Goal: Use online tool/utility: Utilize a website feature to perform a specific function

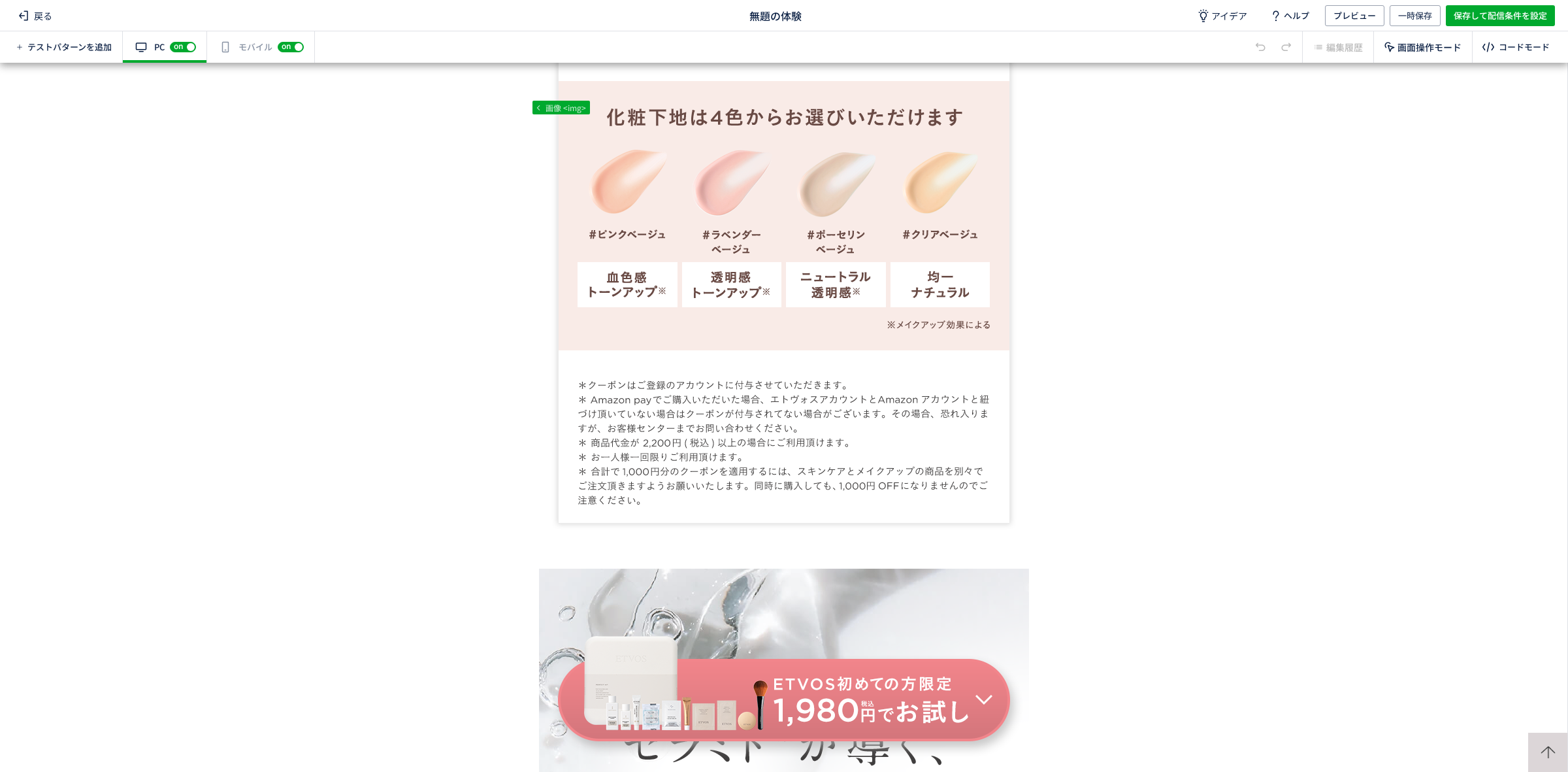
scroll to position [2137, 0]
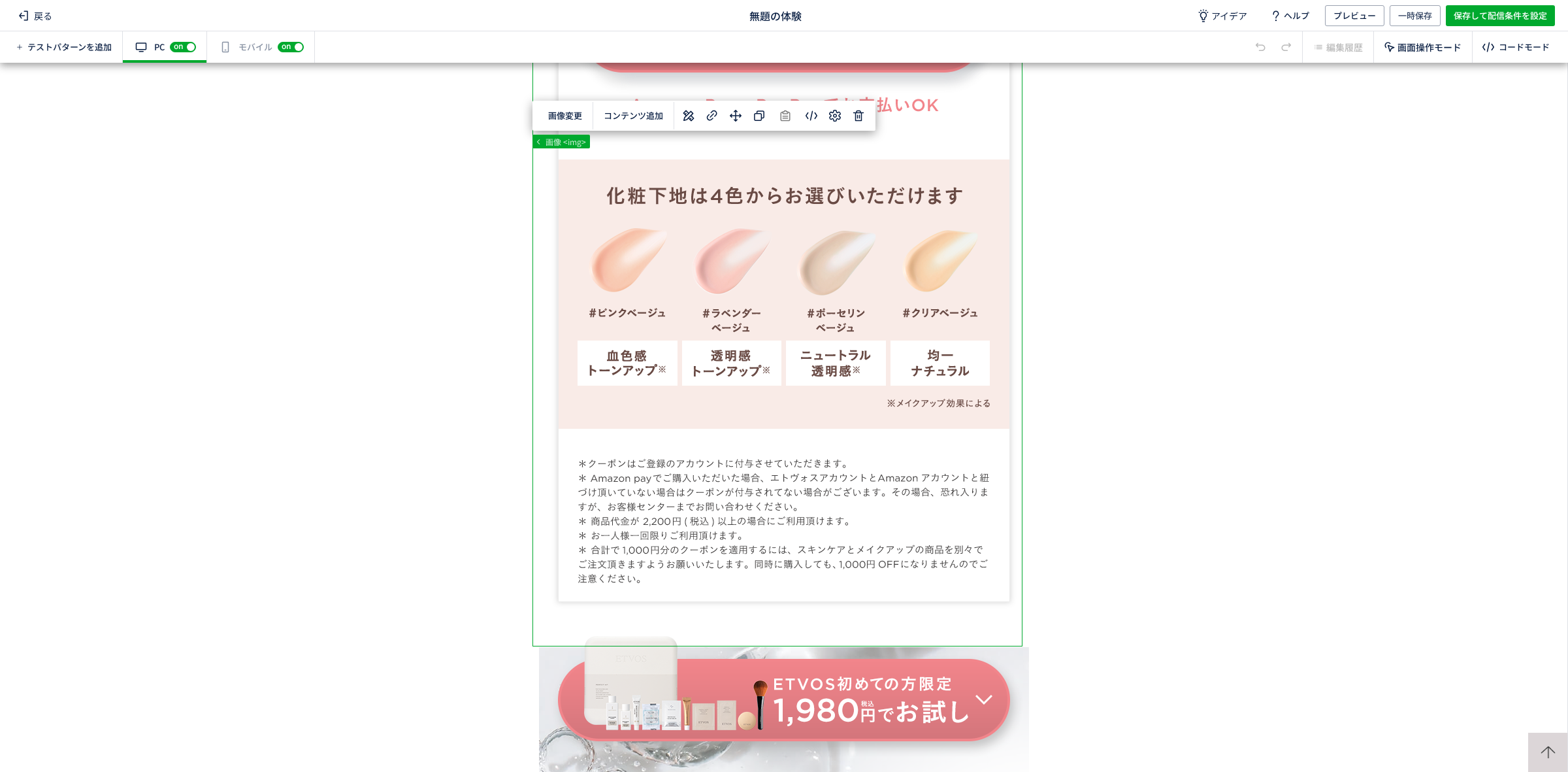
drag, startPoint x: 794, startPoint y: 387, endPoint x: 683, endPoint y: 413, distance: 114.0
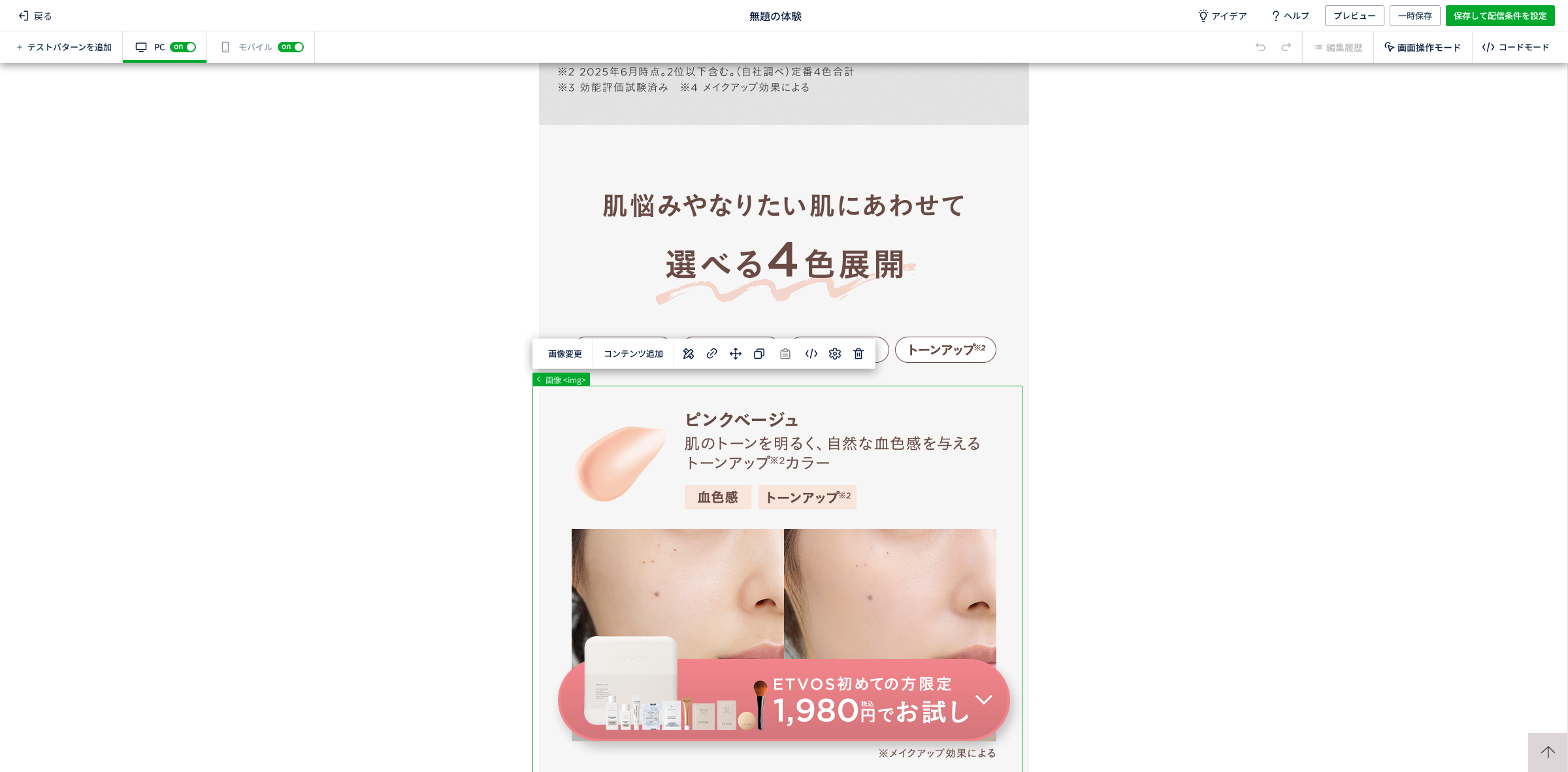
drag, startPoint x: 828, startPoint y: 544, endPoint x: 622, endPoint y: 487, distance: 213.7
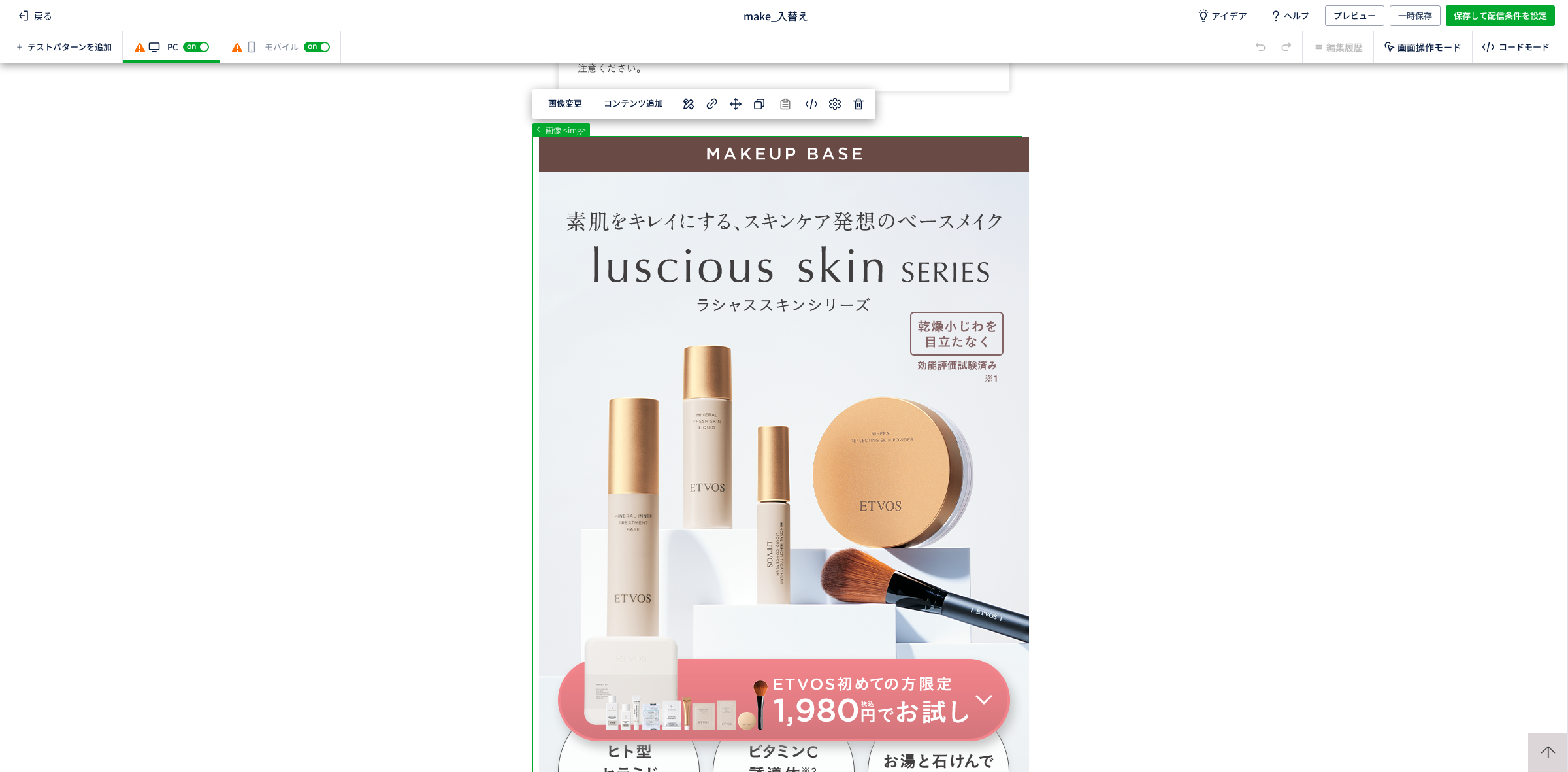
drag, startPoint x: 774, startPoint y: 349, endPoint x: 774, endPoint y: 327, distance: 22.0
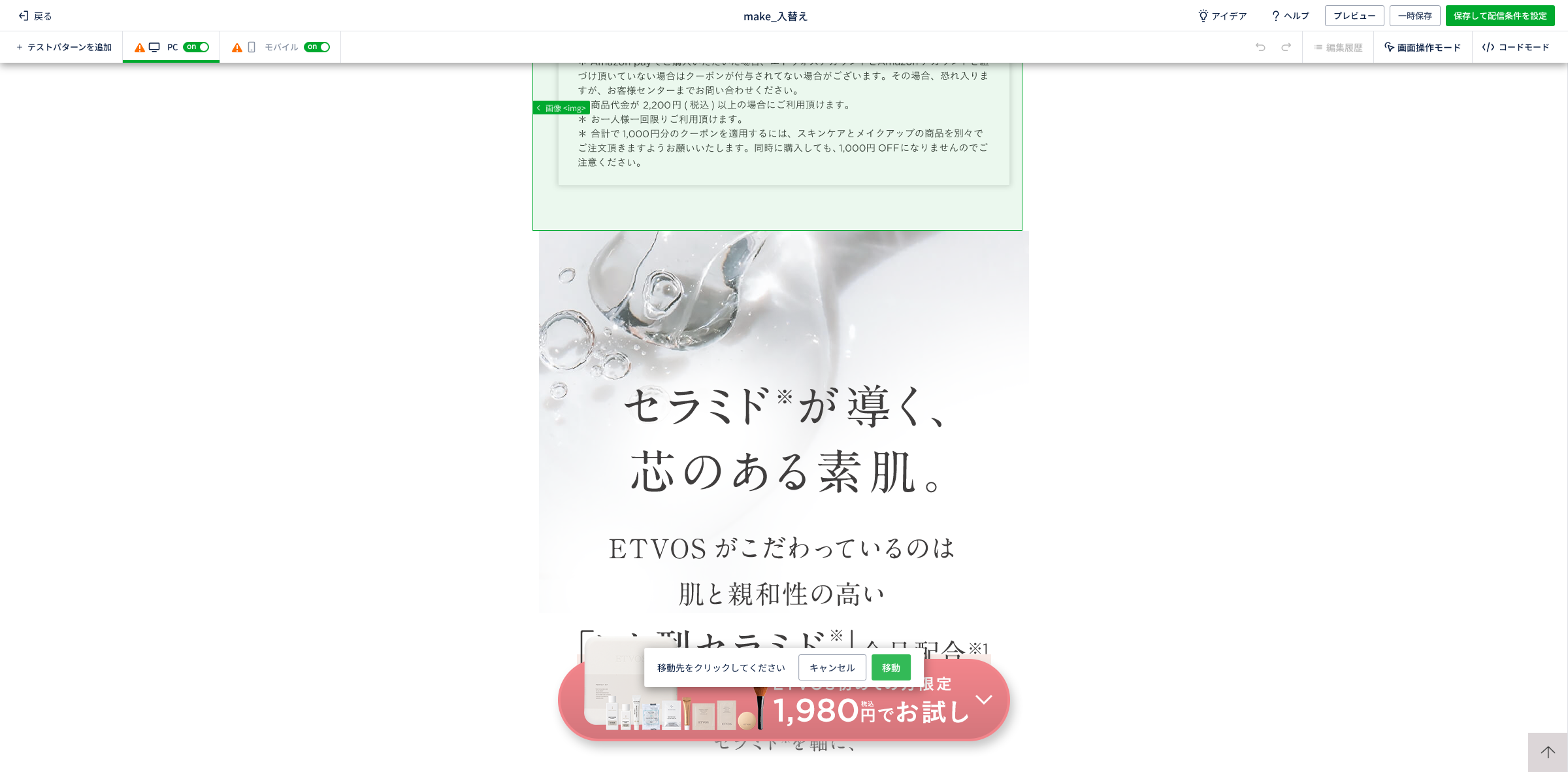
click at [896, 670] on span "移動" at bounding box center [892, 667] width 19 height 26
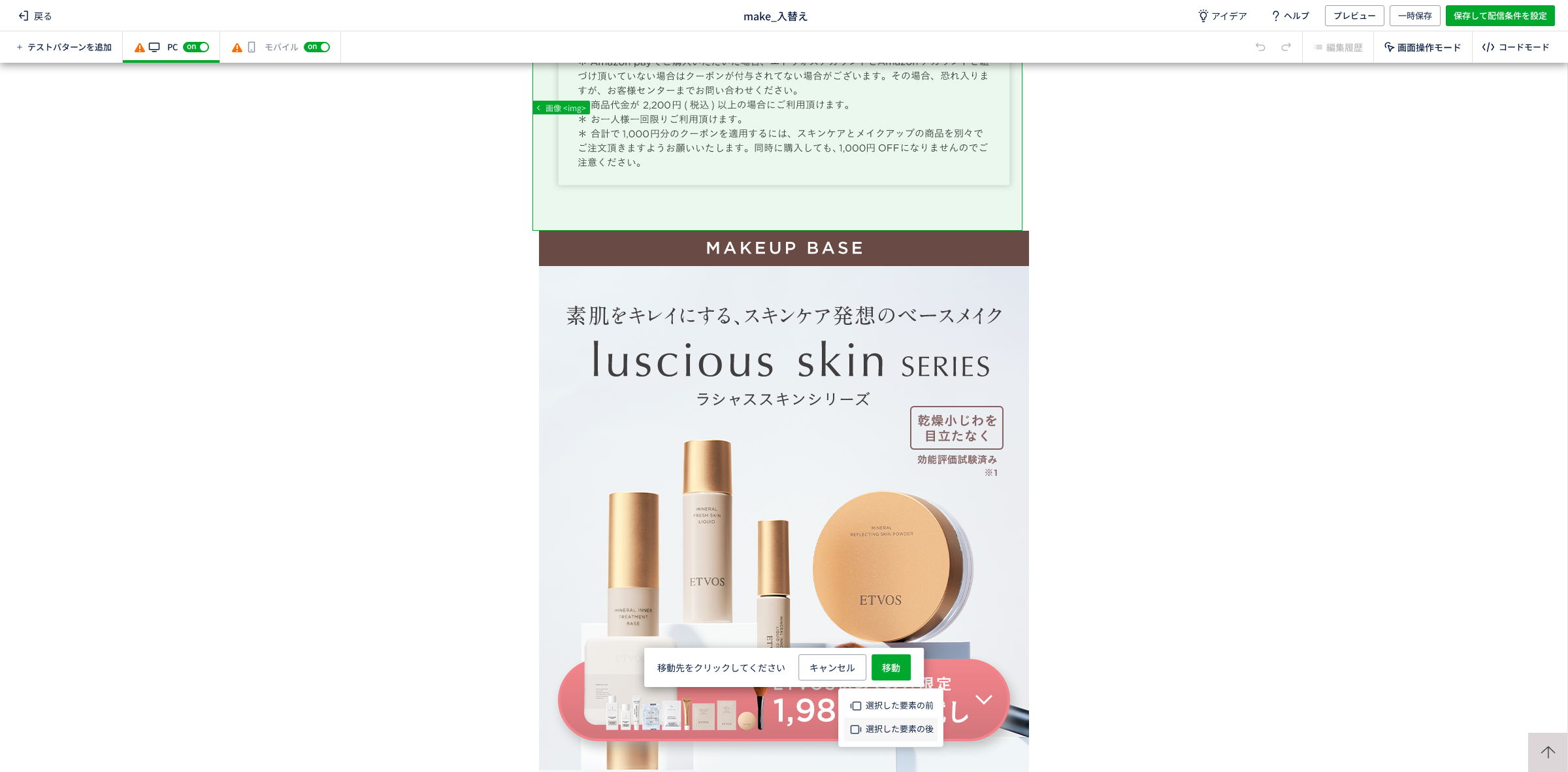
click at [894, 726] on span "選択した要素の後" at bounding box center [900, 728] width 68 height 12
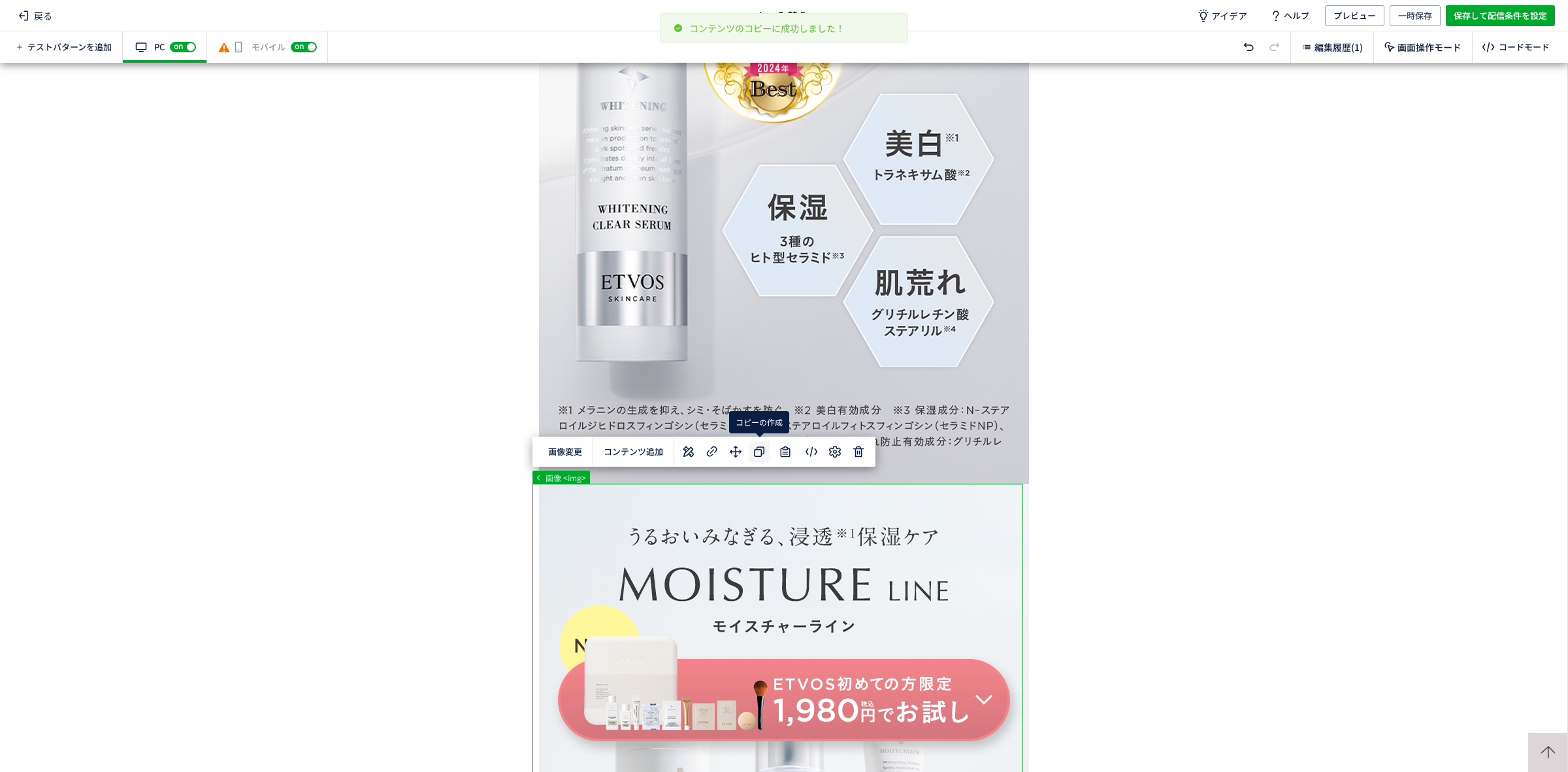
click at [764, 456] on icon at bounding box center [759, 451] width 15 height 15
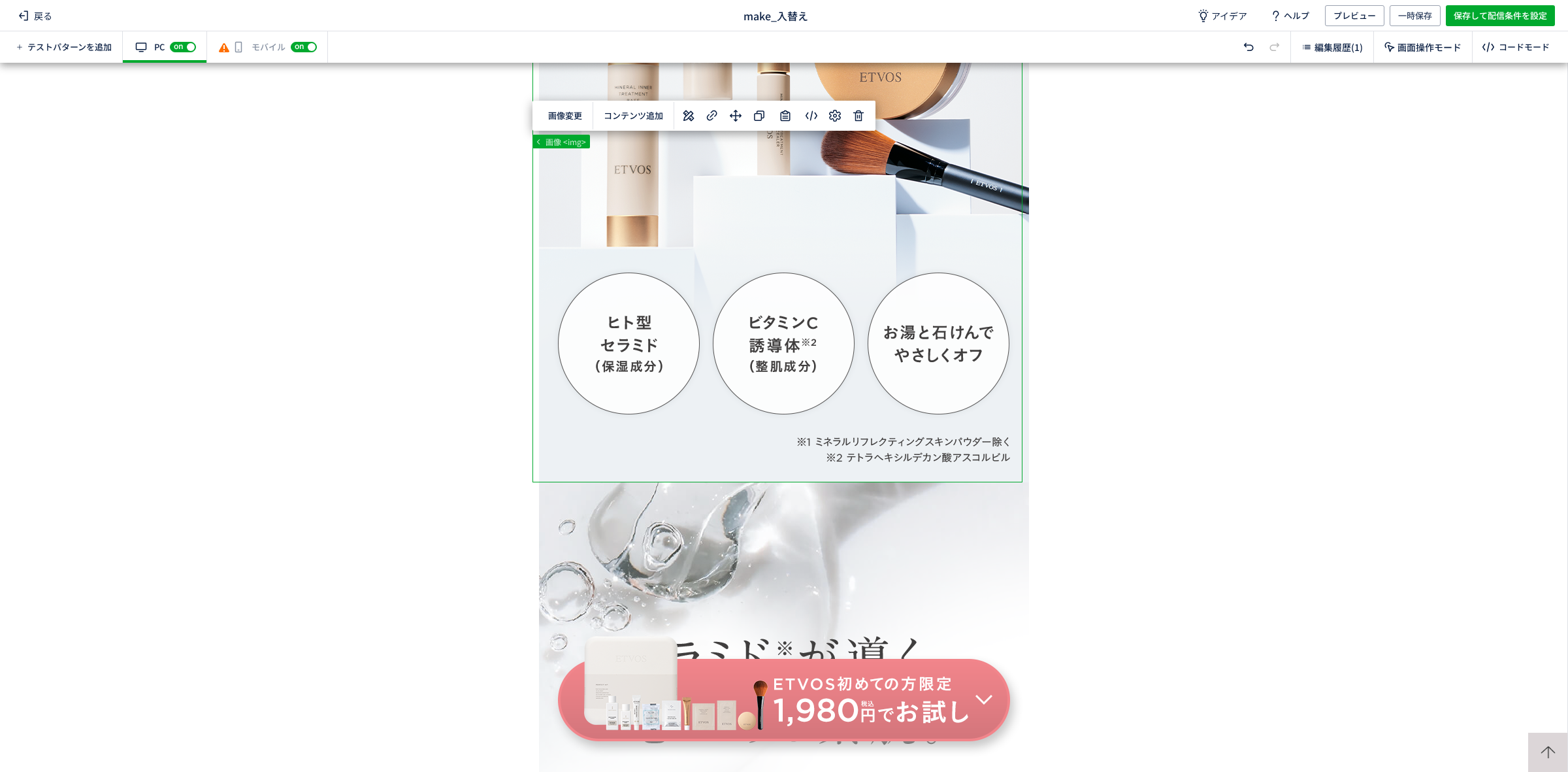
click at [639, 114] on button "コンテンツ追加" at bounding box center [633, 116] width 75 height 20
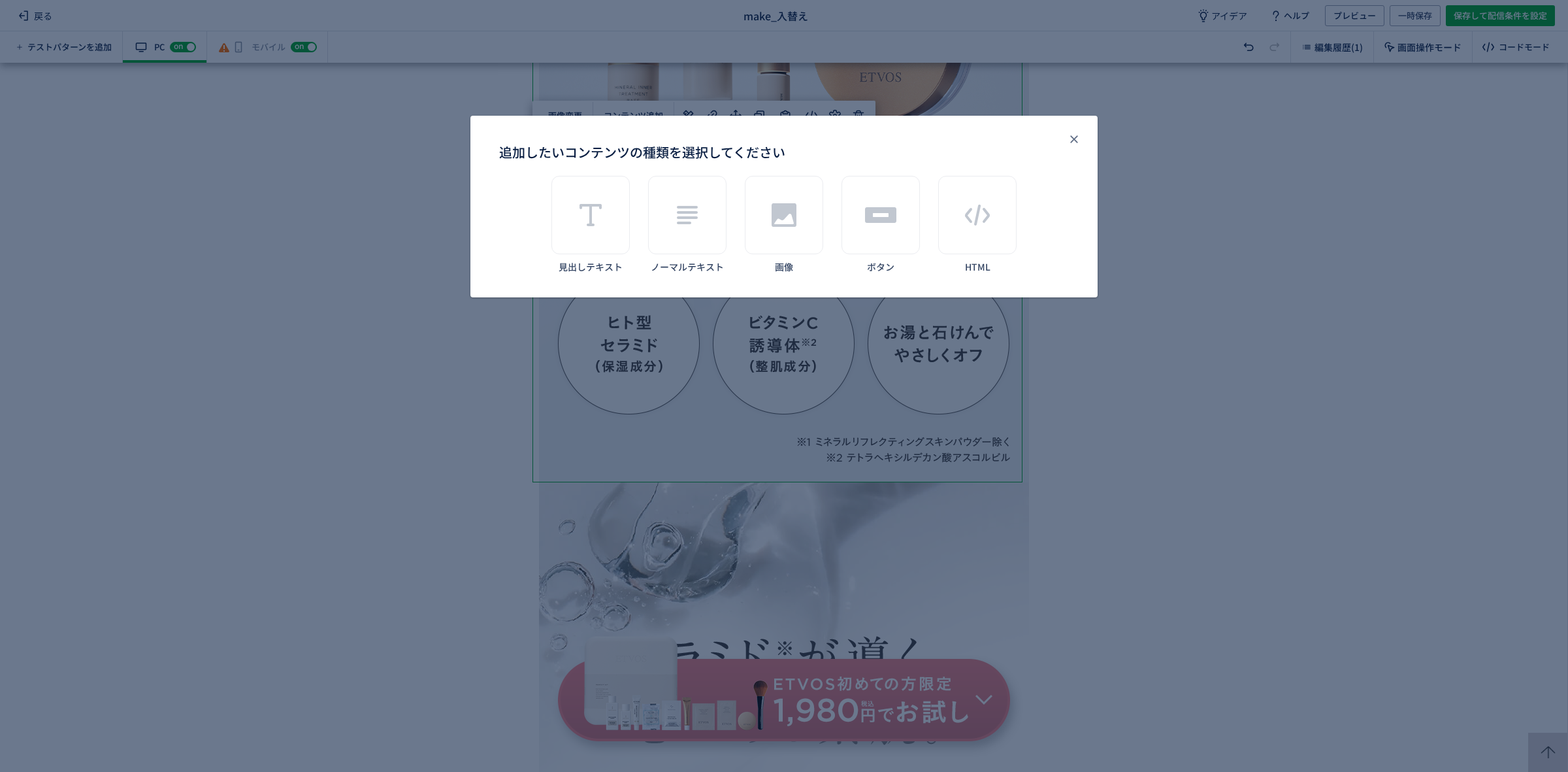
click at [644, 169] on span "選択した要素の後" at bounding box center [642, 174] width 68 height 12
click at [1076, 137] on use "close" at bounding box center [1074, 138] width 7 height 7
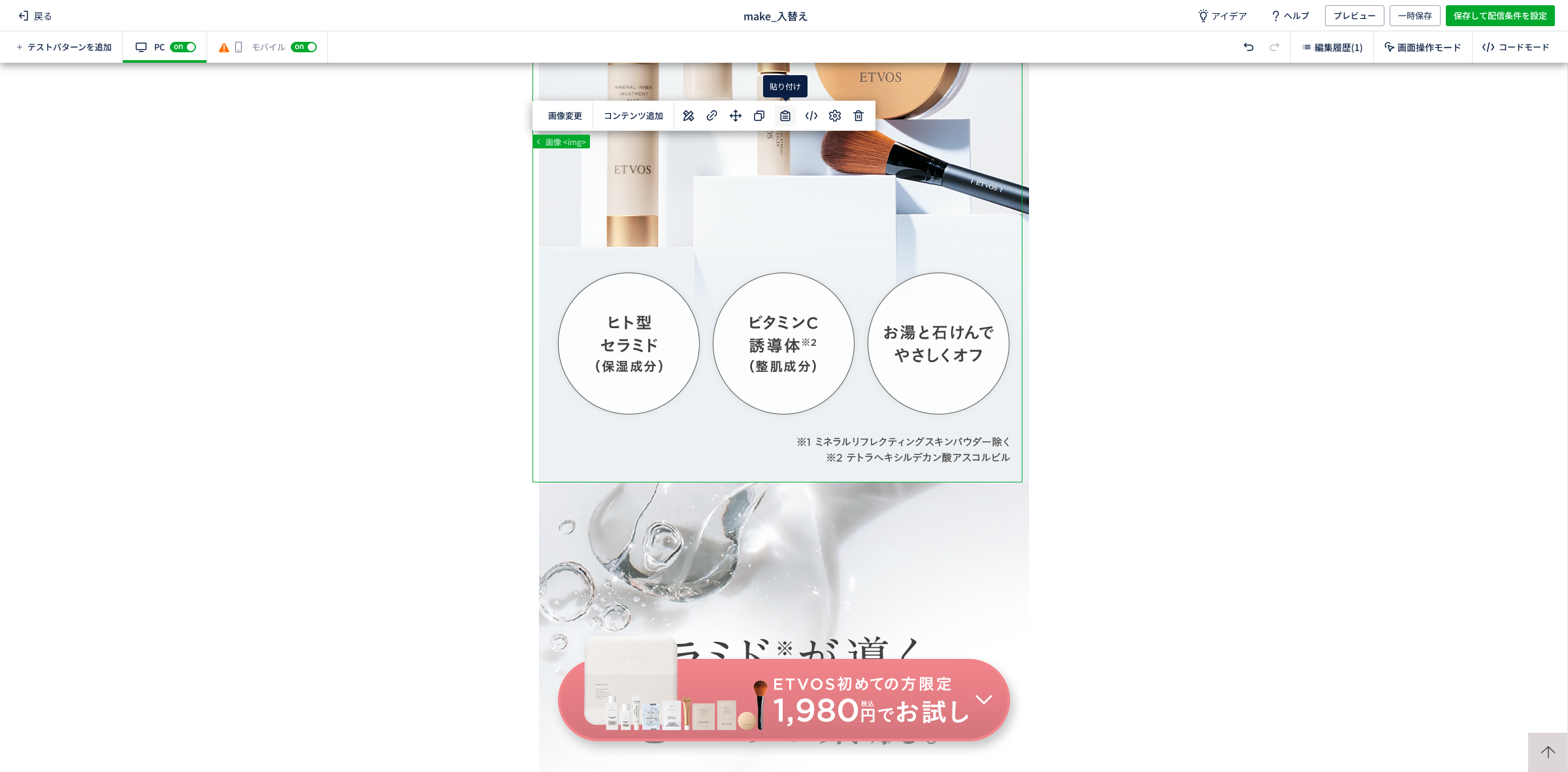
click at [789, 113] on use at bounding box center [785, 116] width 10 height 11
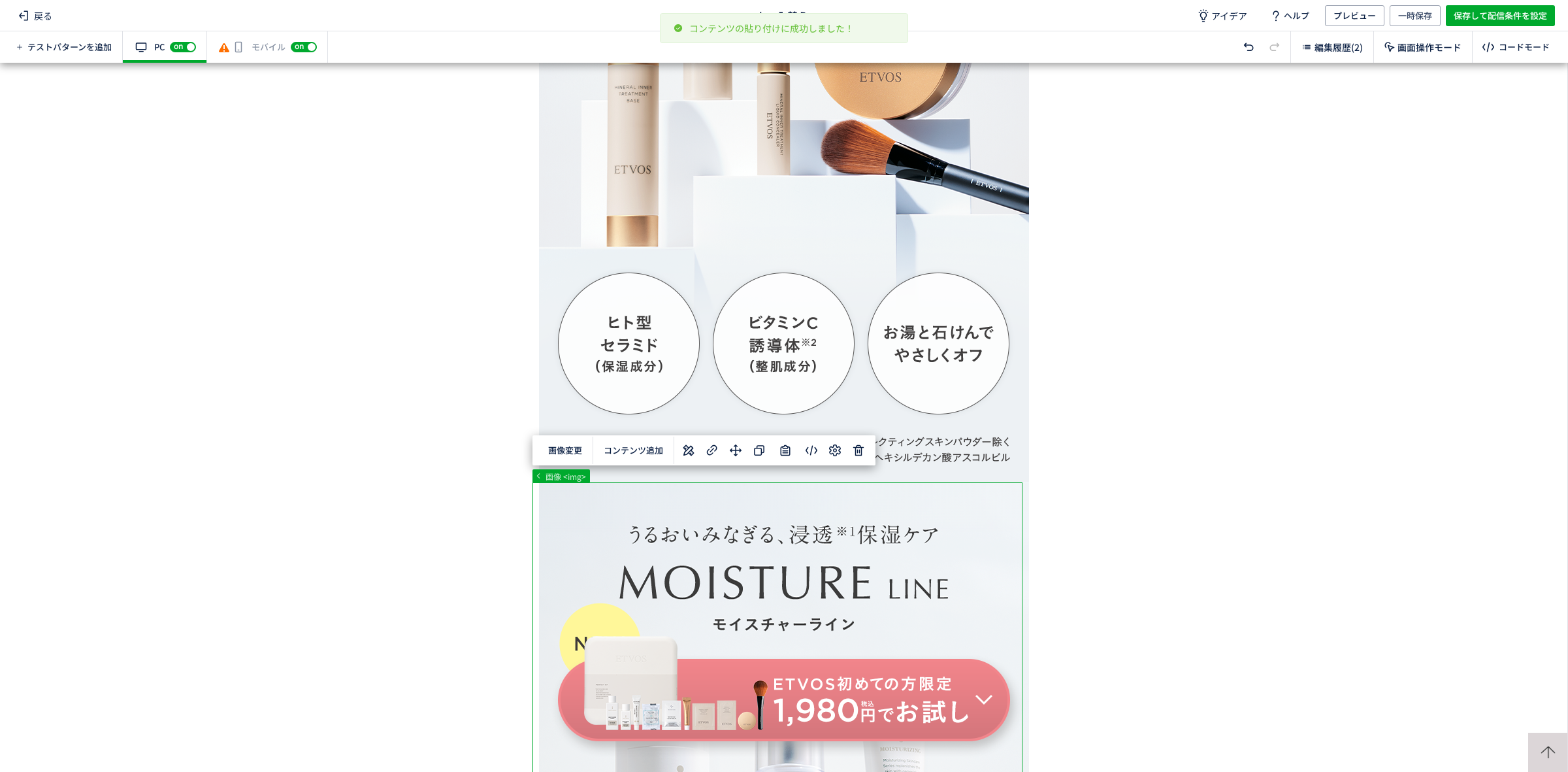
click at [801, 170] on span "選択した要素の後" at bounding box center [794, 174] width 68 height 12
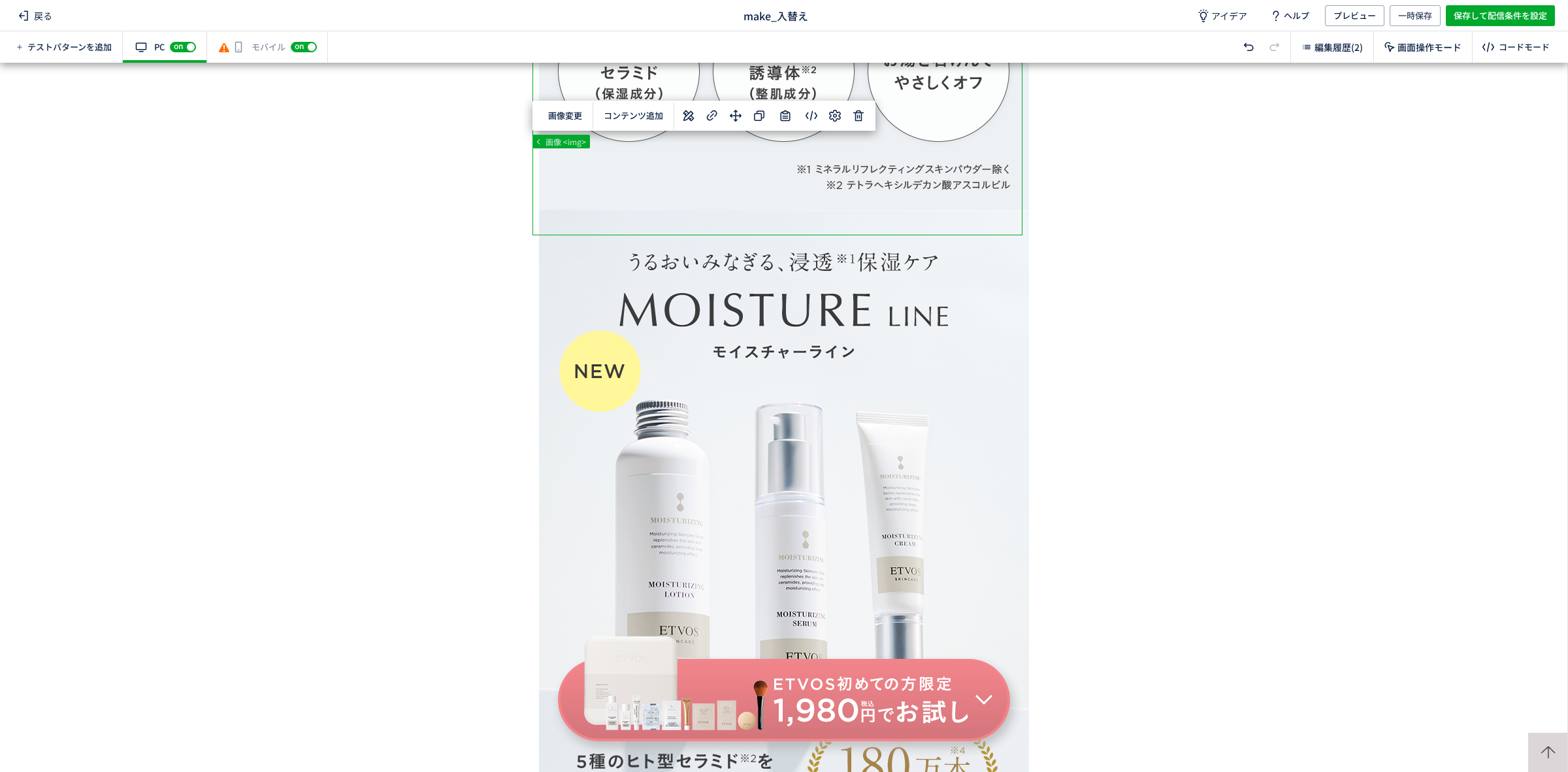
scroll to position [3297, 0]
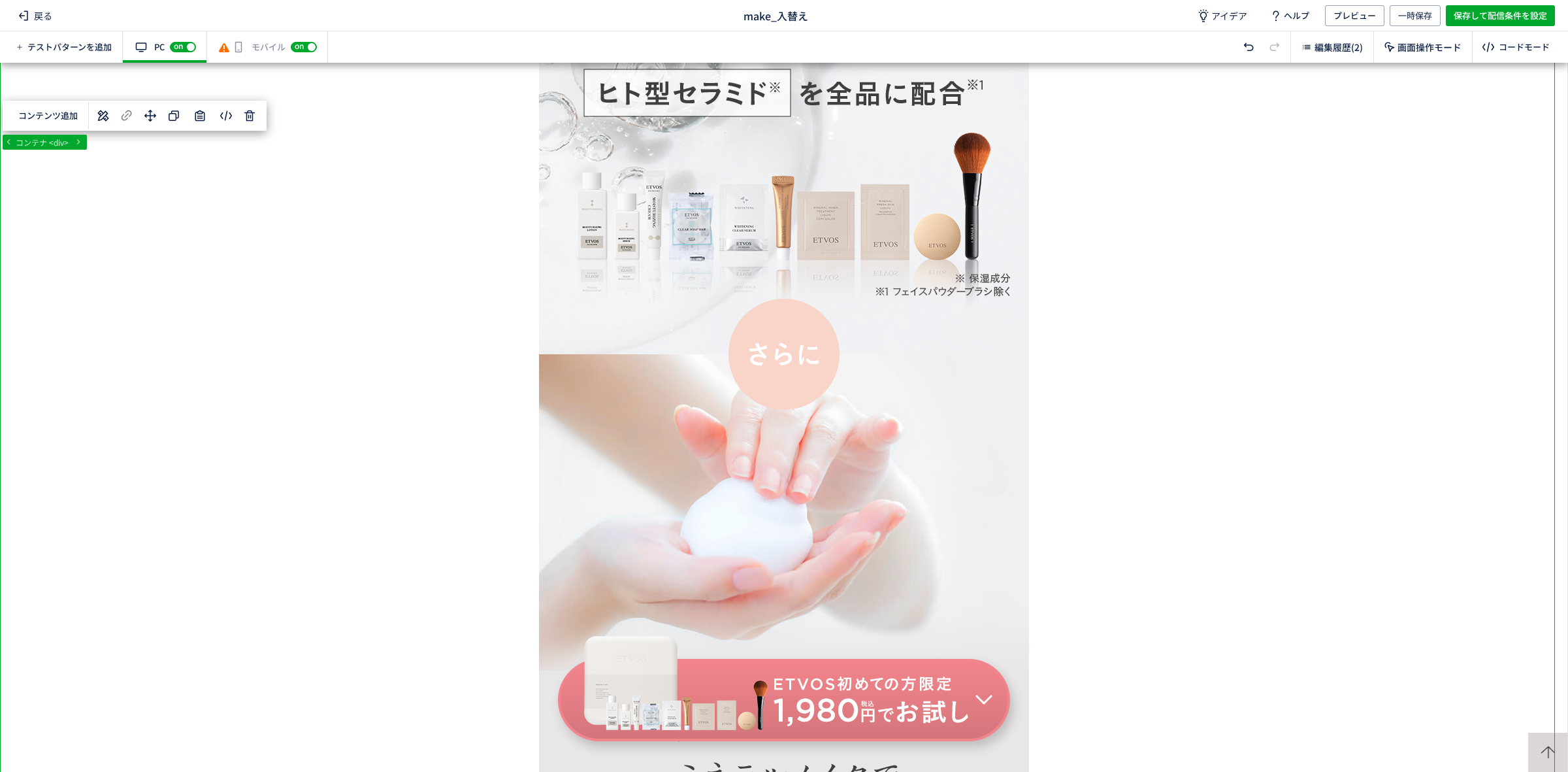
drag, startPoint x: 1560, startPoint y: 268, endPoint x: 1563, endPoint y: 460, distance: 192.0
click at [1563, 460] on div at bounding box center [784, 416] width 1567 height 709
click at [1559, 263] on div at bounding box center [784, 416] width 1567 height 709
drag, startPoint x: 1560, startPoint y: 266, endPoint x: 1565, endPoint y: 322, distance: 56.2
click at [1565, 322] on div at bounding box center [784, 416] width 1567 height 709
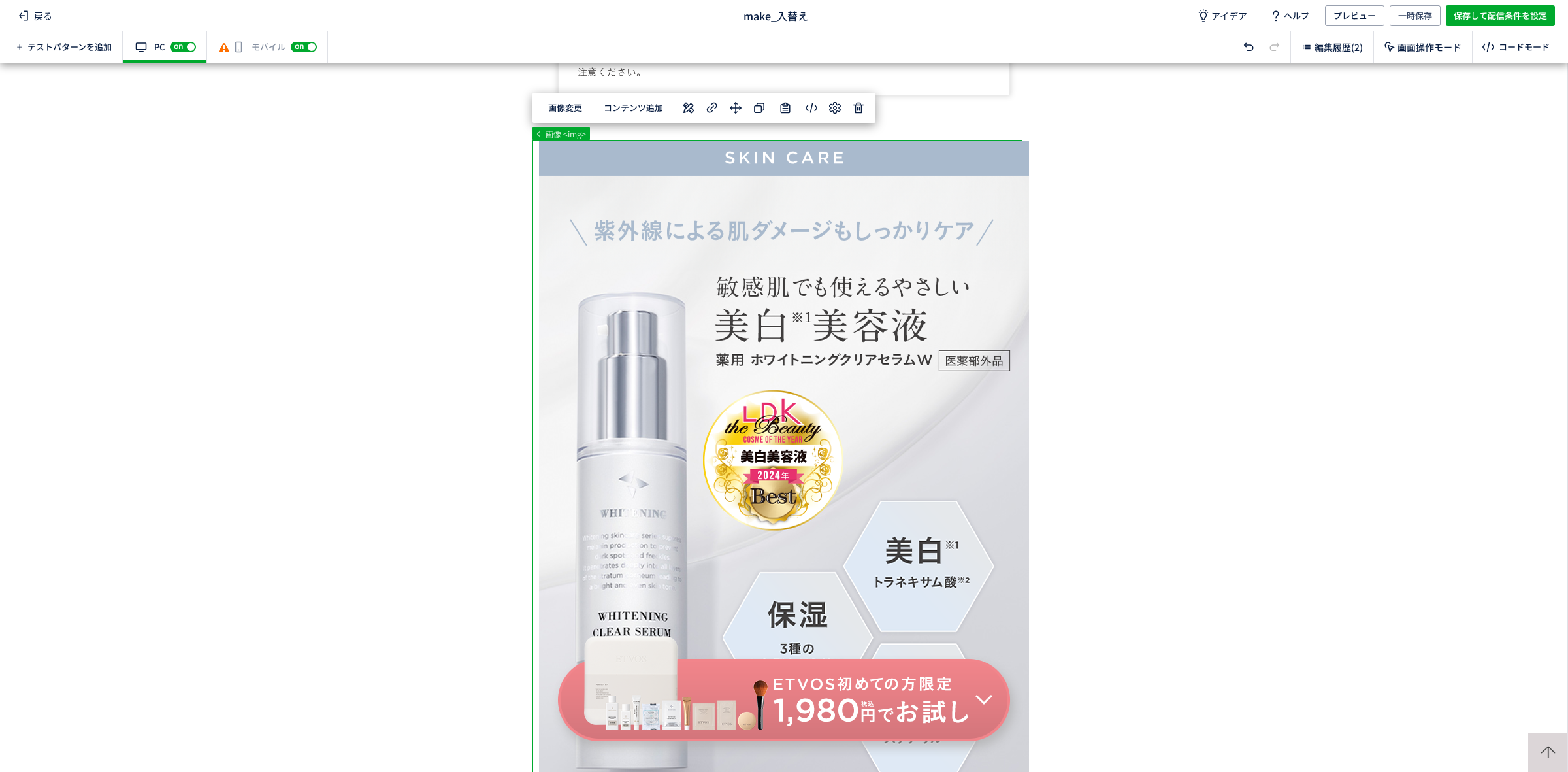
click at [784, 109] on icon at bounding box center [785, 108] width 15 height 15
click at [761, 109] on use at bounding box center [760, 108] width 11 height 11
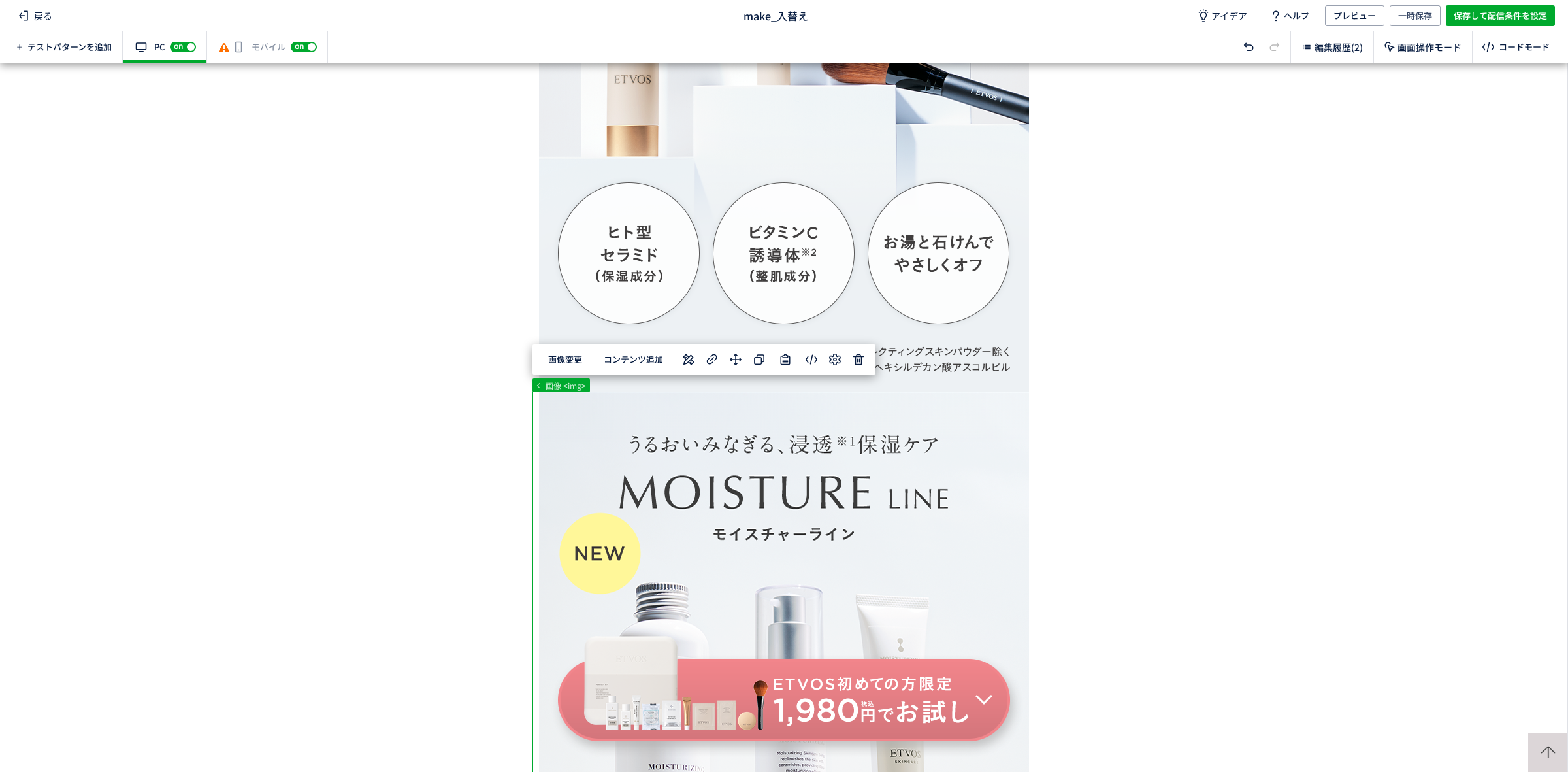
click at [764, 357] on use at bounding box center [760, 359] width 11 height 11
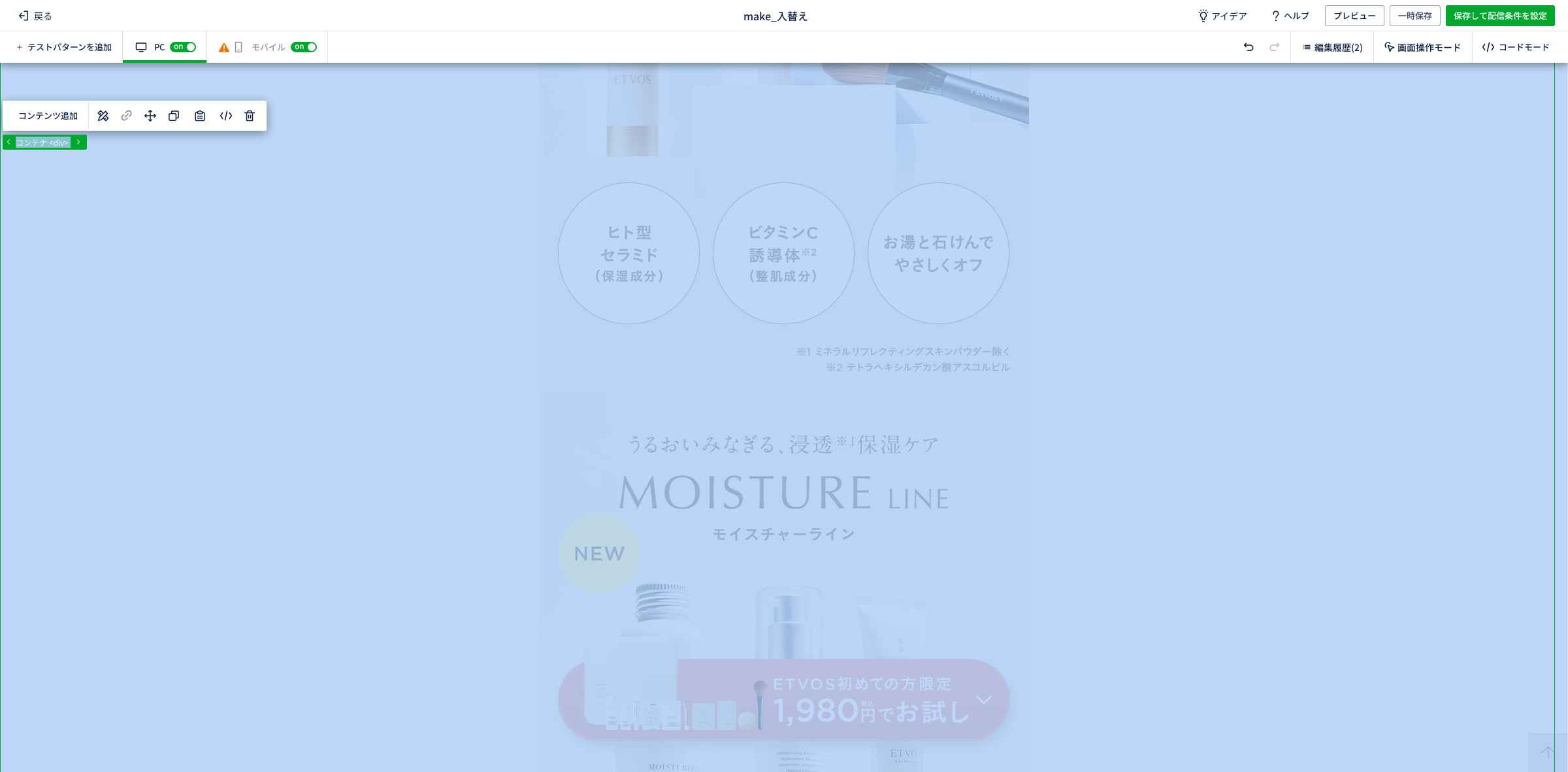
drag, startPoint x: 1560, startPoint y: 143, endPoint x: 1567, endPoint y: 266, distance: 123.2
click at [1567, 266] on div "... main div div div コンテナ <div> コンテンツ追加 選択した要素の前 選択した要素の後 選択した領域内の先頭 選択した領域内の末尾…" at bounding box center [784, 416] width 1568 height 709
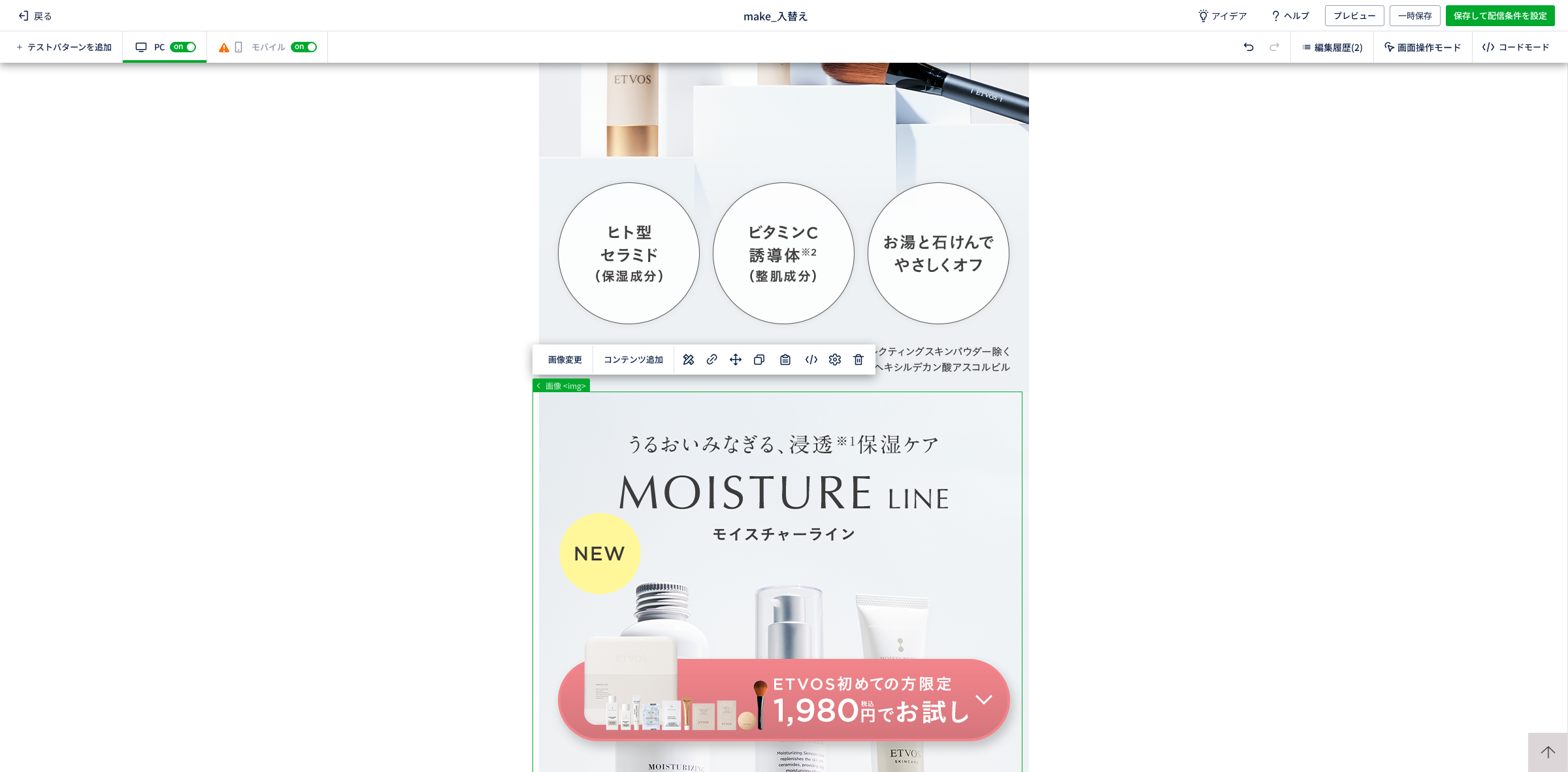
click at [791, 359] on icon at bounding box center [785, 359] width 15 height 15
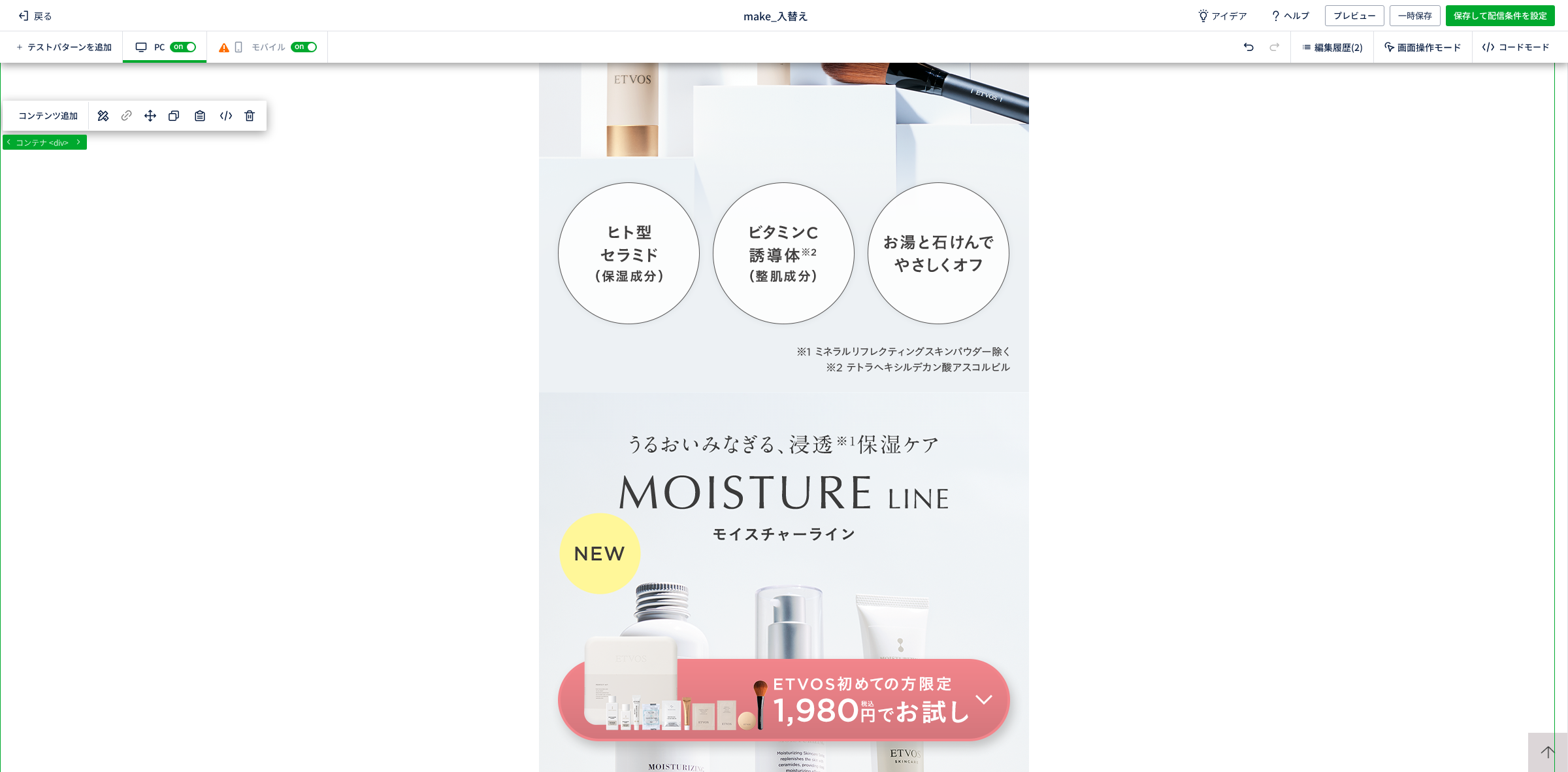
click at [1559, 139] on div at bounding box center [784, 416] width 1567 height 709
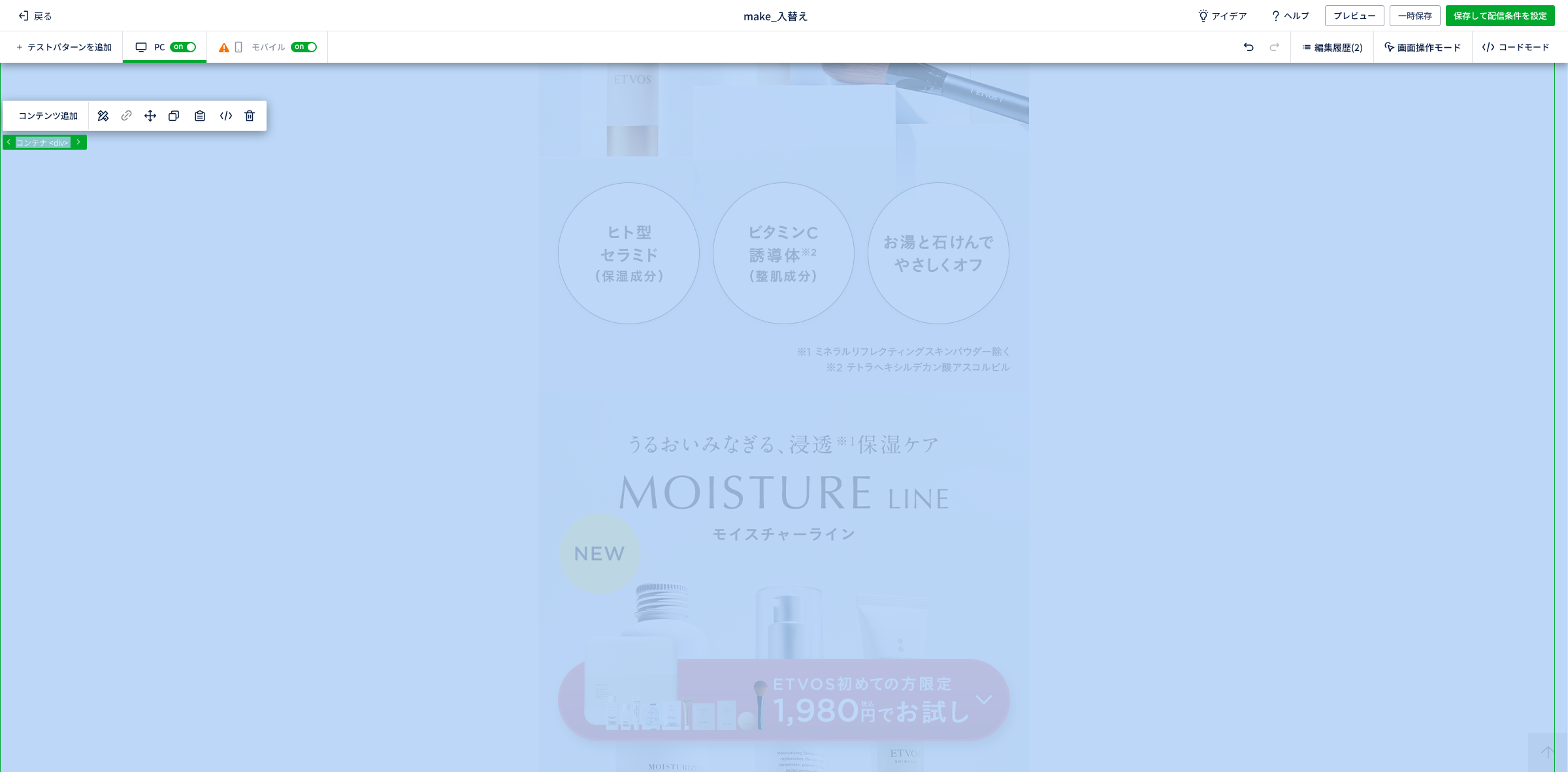
drag, startPoint x: 1559, startPoint y: 139, endPoint x: 1580, endPoint y: 263, distance: 125.8
click at [1567, 263] on html "戻る make_入替え アイデア ヘルプ プレビュー 一時保存 保存して配信条件を設定 テストパターンを追加 有効な編集箇所が確認されません PC off o…" at bounding box center [784, 386] width 1568 height 772
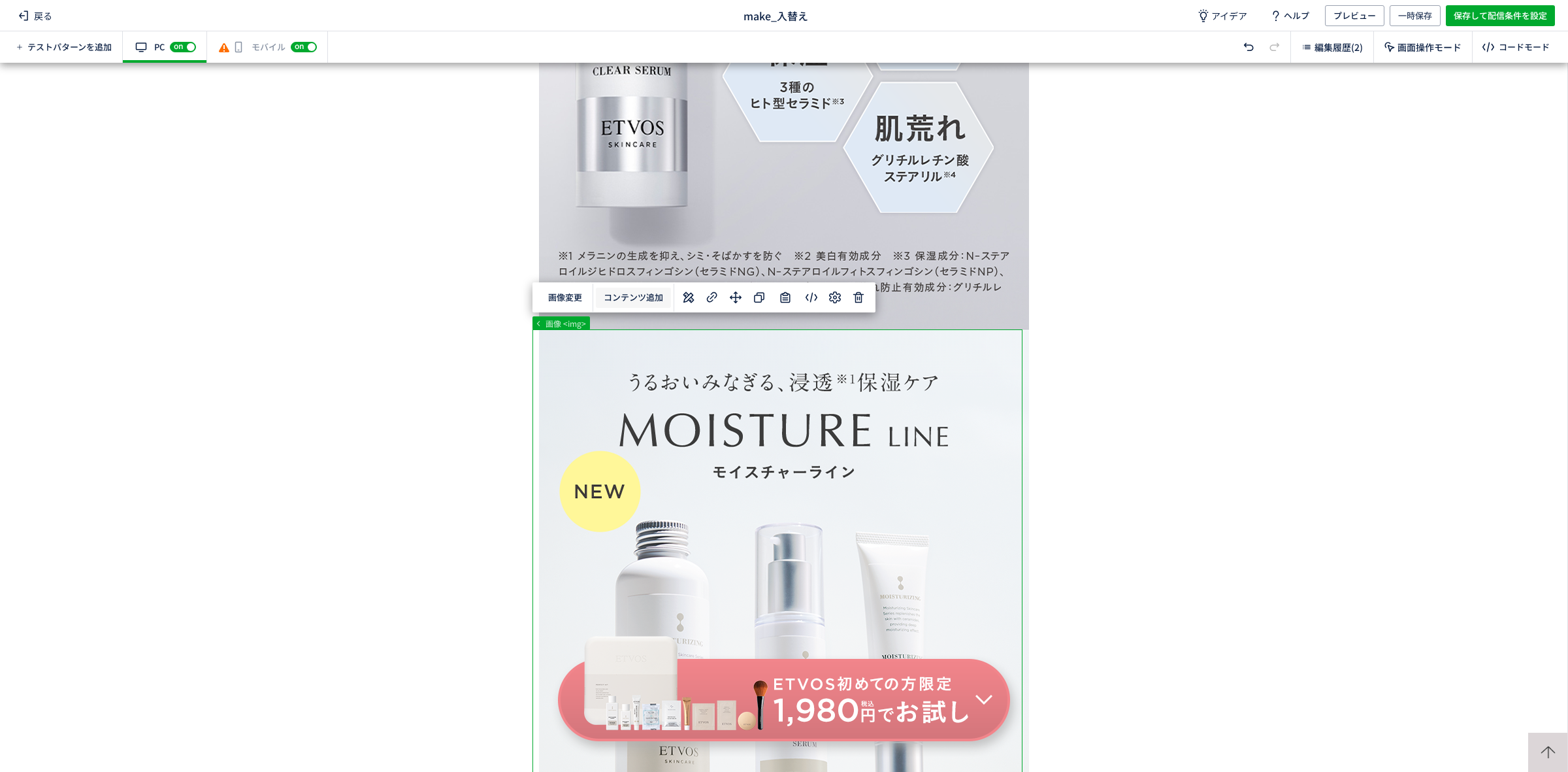
click at [629, 294] on button "コンテンツ追加" at bounding box center [633, 298] width 75 height 20
click at [639, 325] on span "選択した要素の前" at bounding box center [642, 332] width 68 height 12
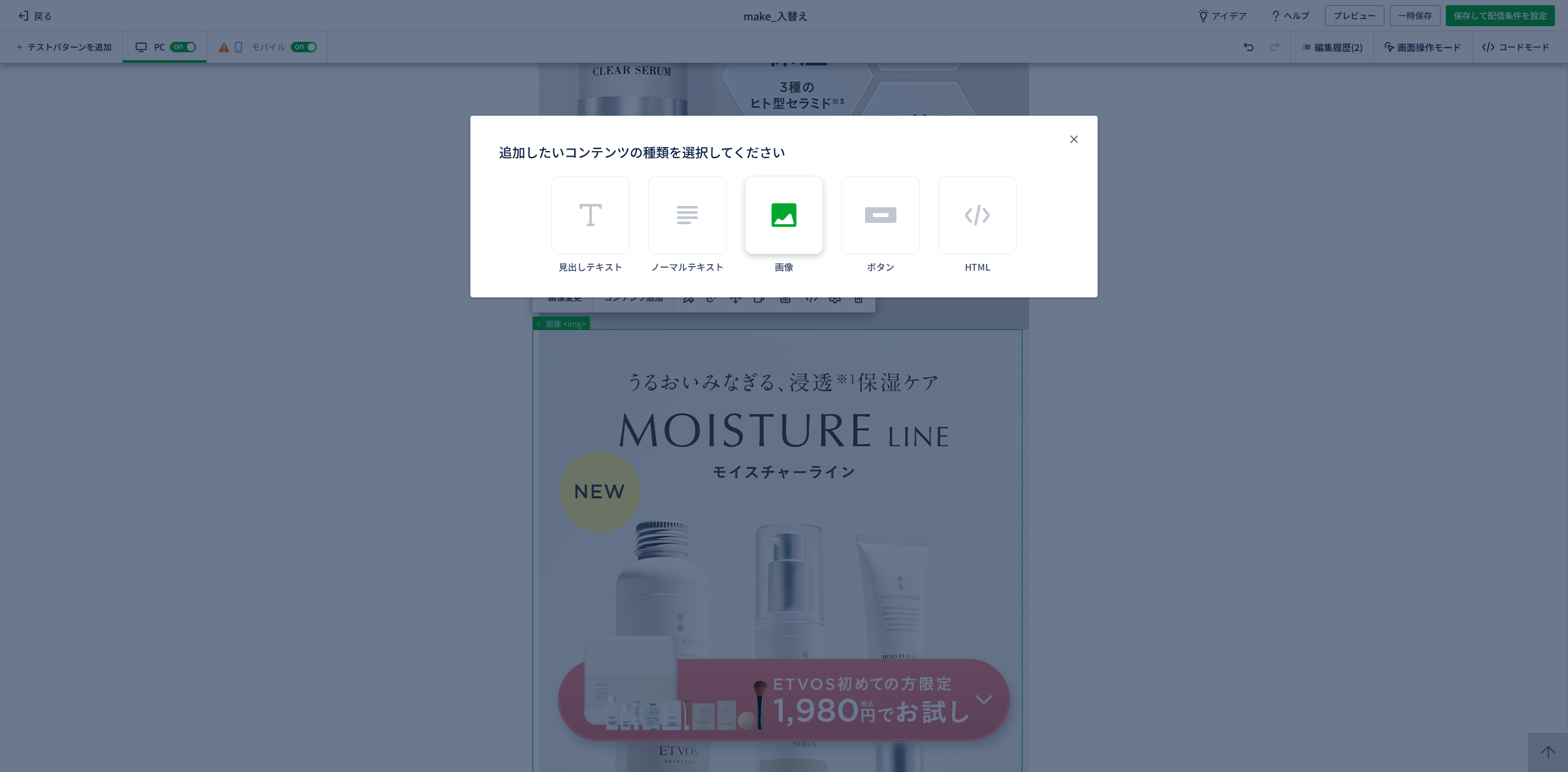
click at [801, 222] on div "追加したいコンテンツの種類を選択してください" at bounding box center [784, 215] width 79 height 79
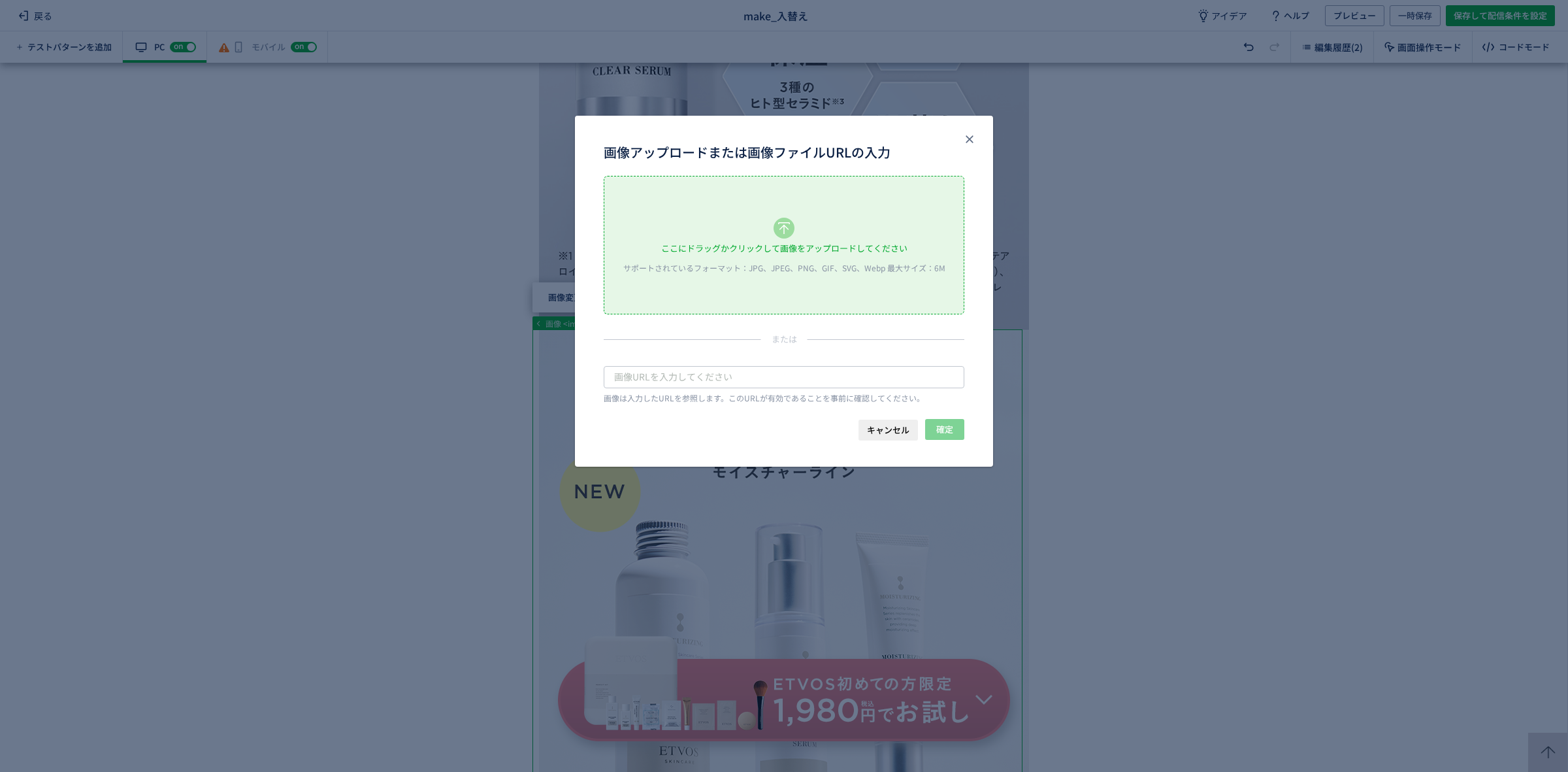
click at [766, 271] on div "サポートされているフォーマット：JPG、JPEG、PNG、GIF、SVG、Webp 最大サイズ：6M" at bounding box center [784, 268] width 335 height 11
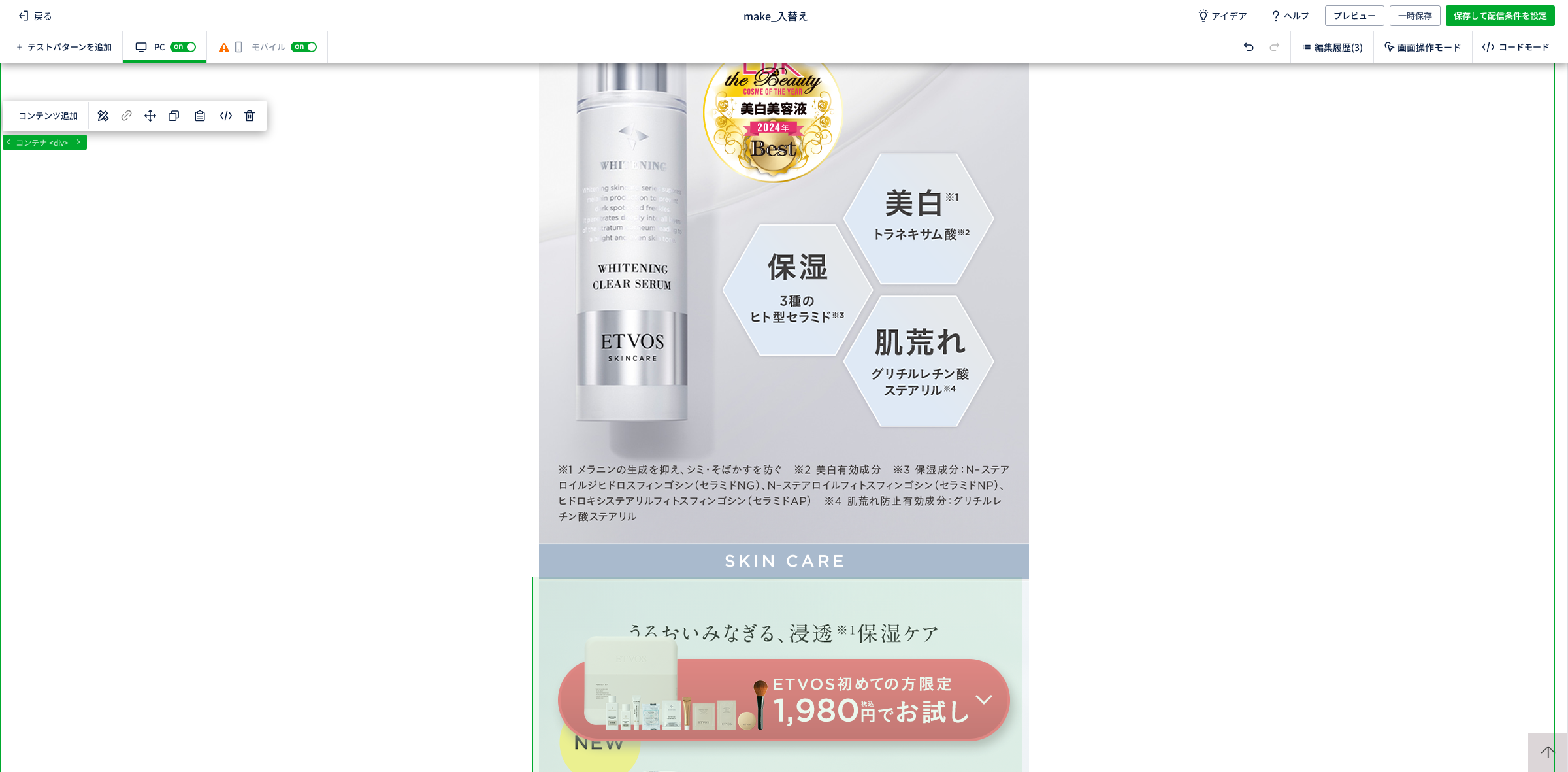
scroll to position [24523, 0]
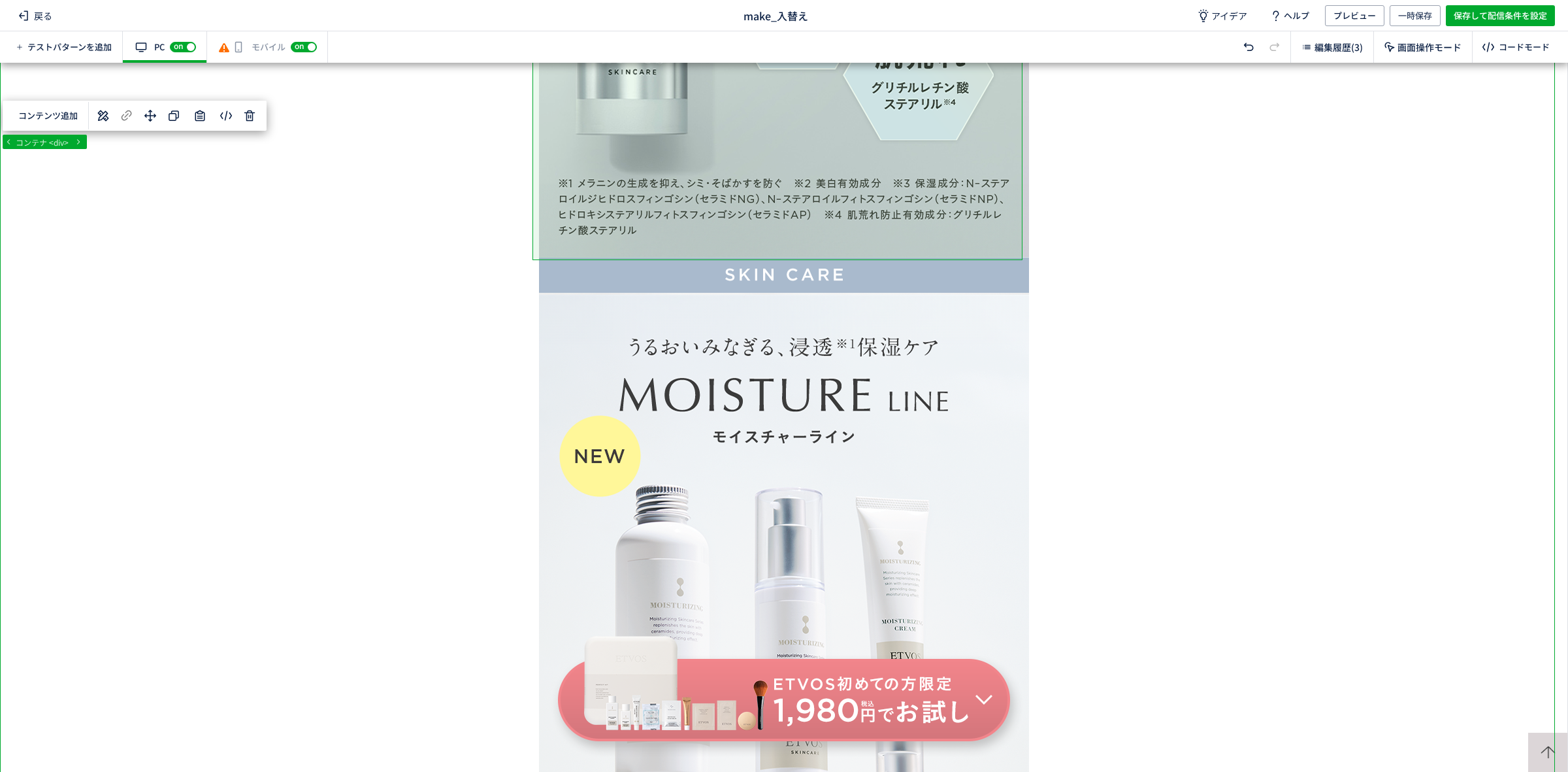
scroll to position [24821, 0]
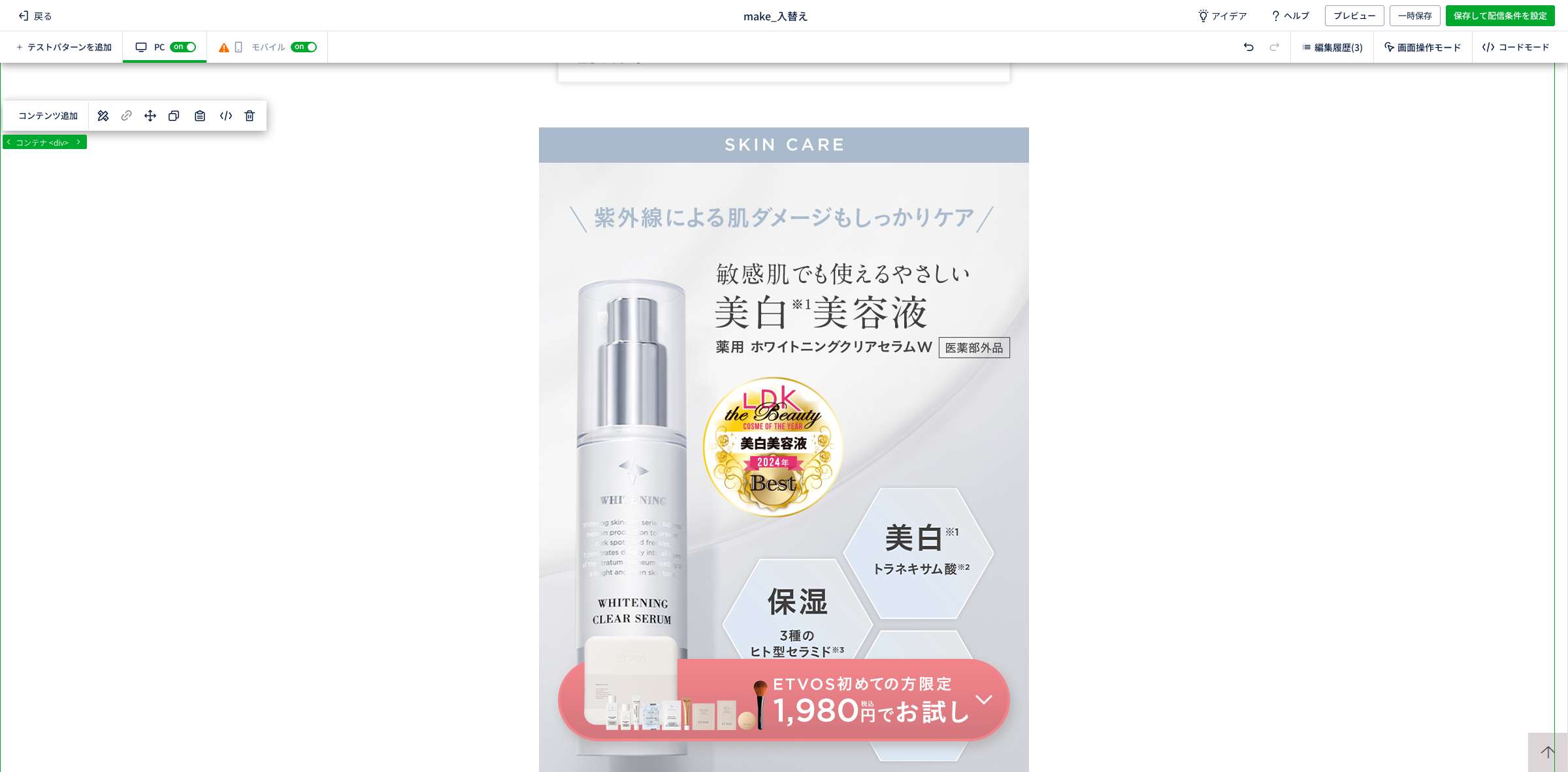
scroll to position [23994, 0]
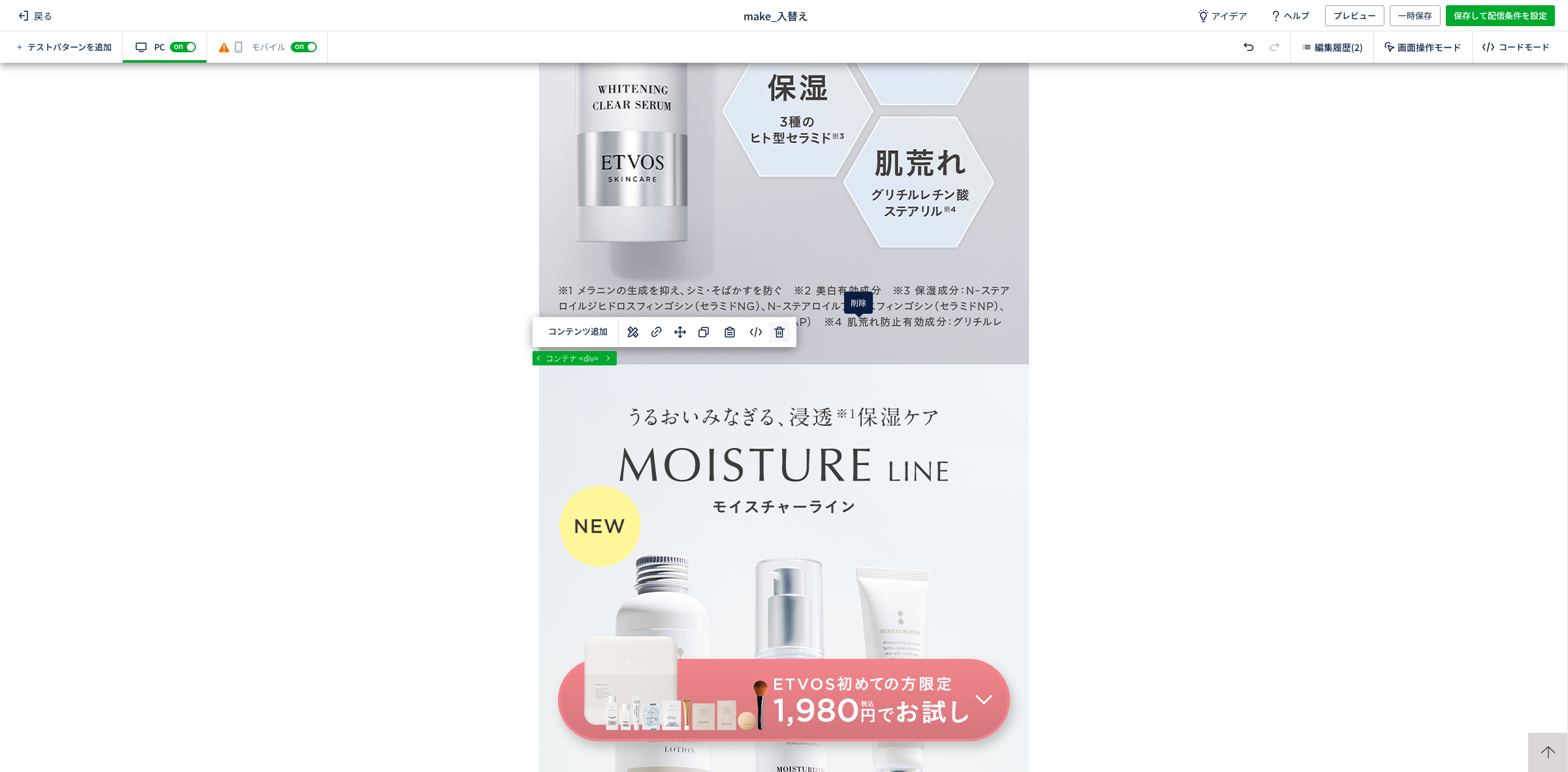
click at [857, 330] on div "... div#wrap div#content section p コンテナ <div> コンテンツ追加 選択した要素の前 選択した要素の後 選択した領域内…" at bounding box center [784, 416] width 1567 height 709
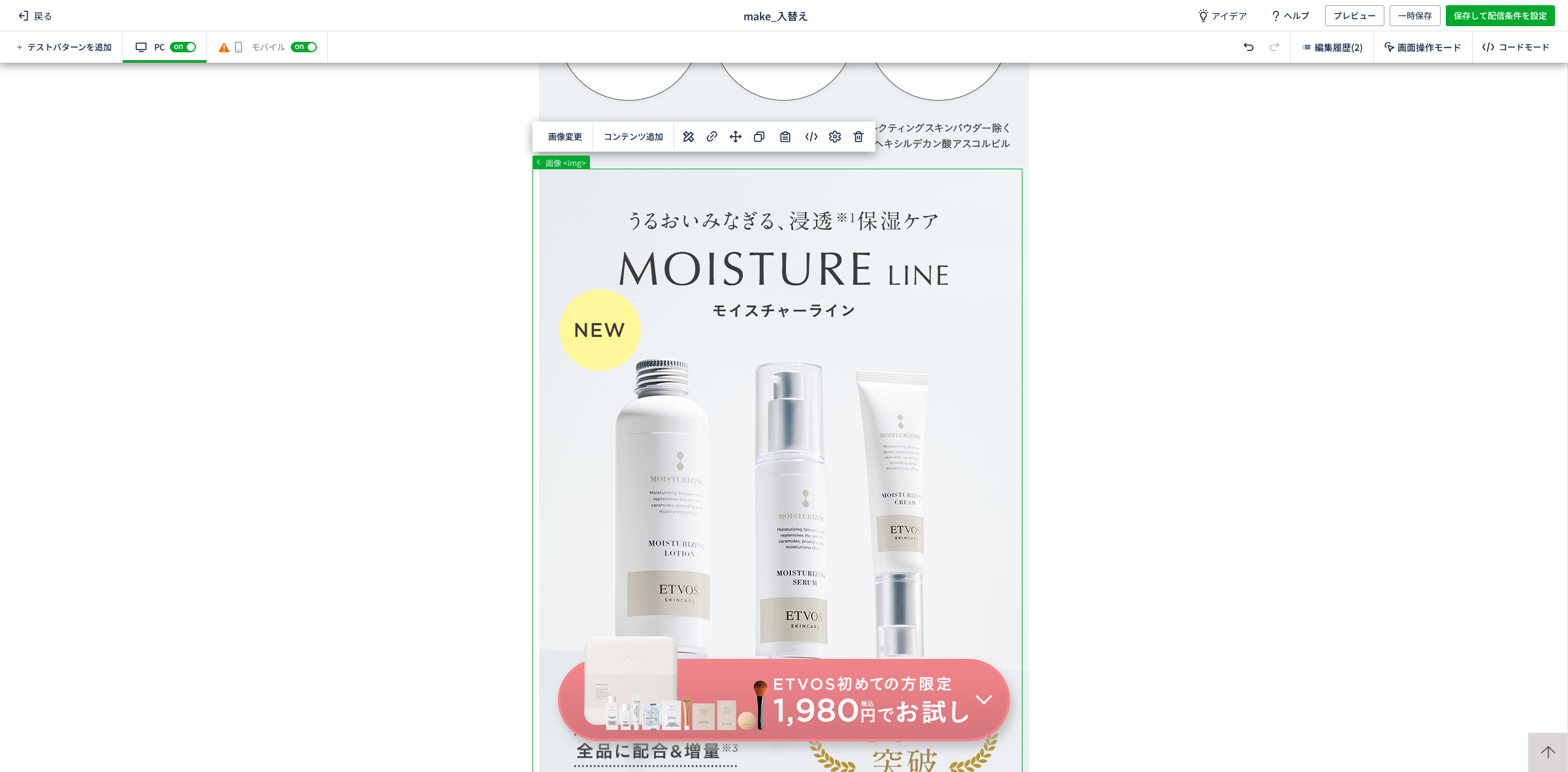
click at [618, 135] on button "コンテンツ追加" at bounding box center [633, 137] width 75 height 20
click at [641, 165] on body "戻る make_入替え アイデア ヘルプ プレビュー 一時保存 保存して配信条件を設定 テストパターンを追加 有効な編集箇所が確認されません PC off o…" at bounding box center [784, 386] width 1568 height 772
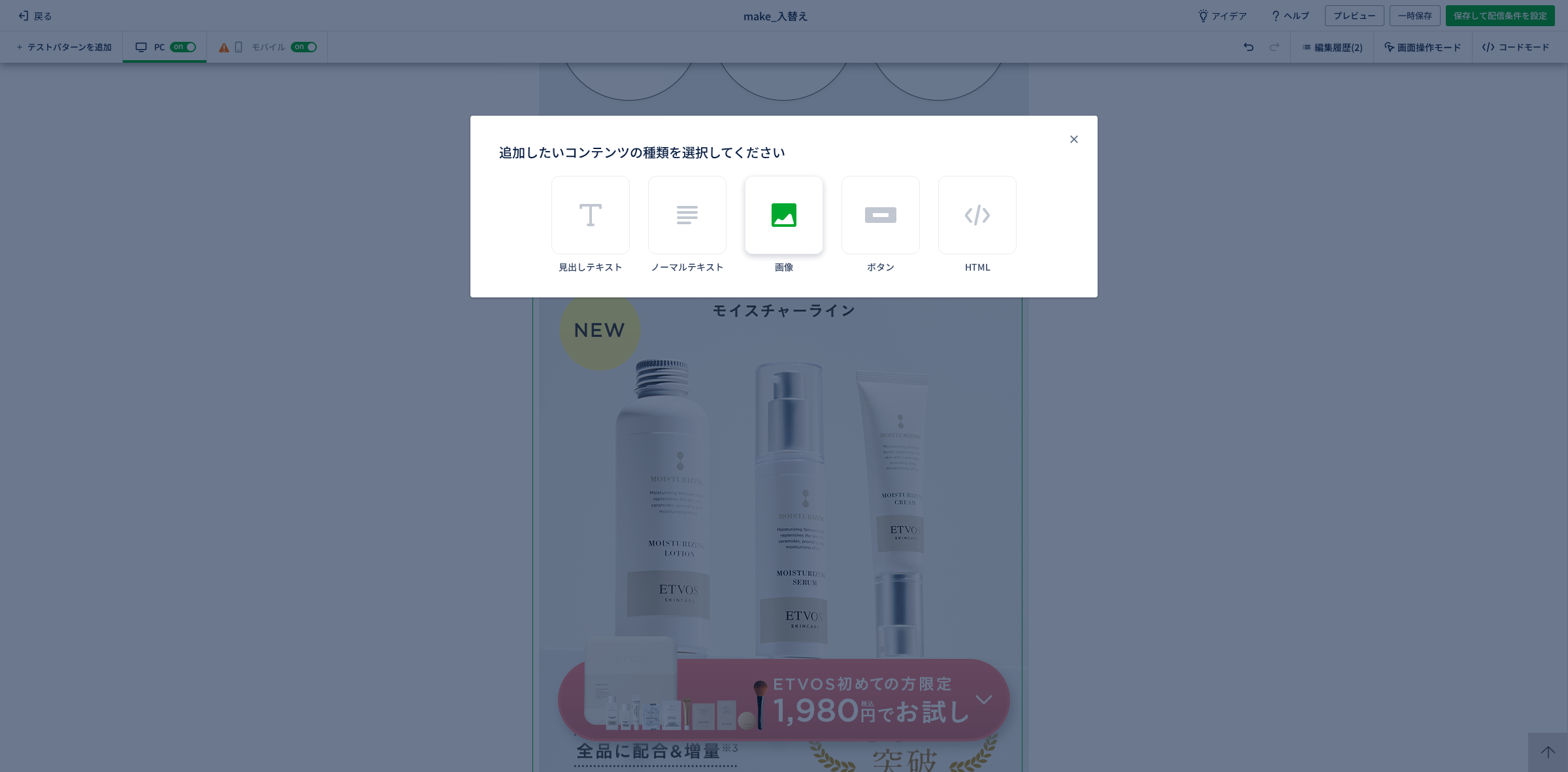
click at [799, 207] on icon "追加したいコンテンツの種類を選択してください" at bounding box center [784, 214] width 32 height 32
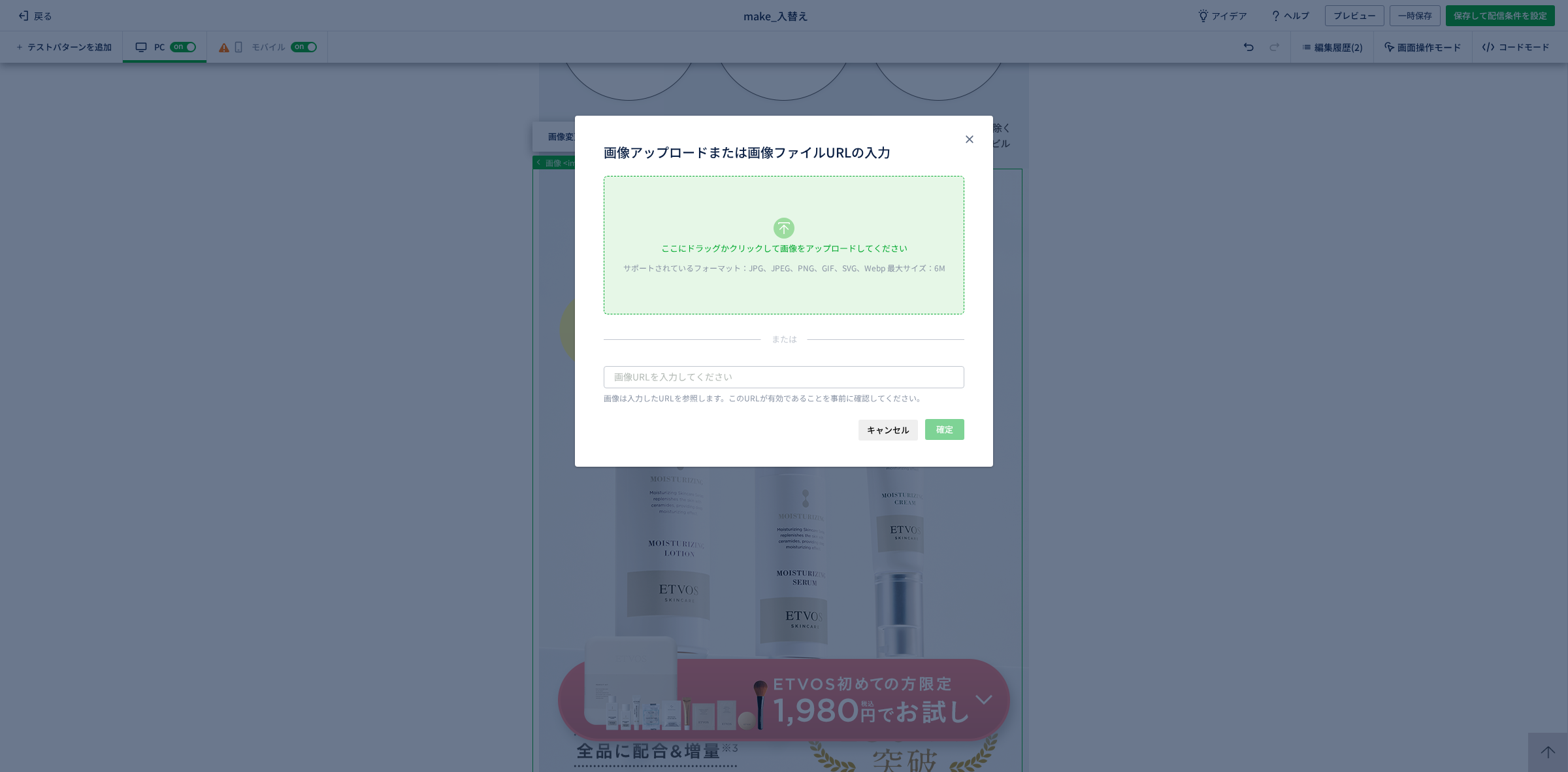
click at [791, 230] on icon "画像アップロードまたは画像ファイルURLの入力" at bounding box center [784, 228] width 21 height 21
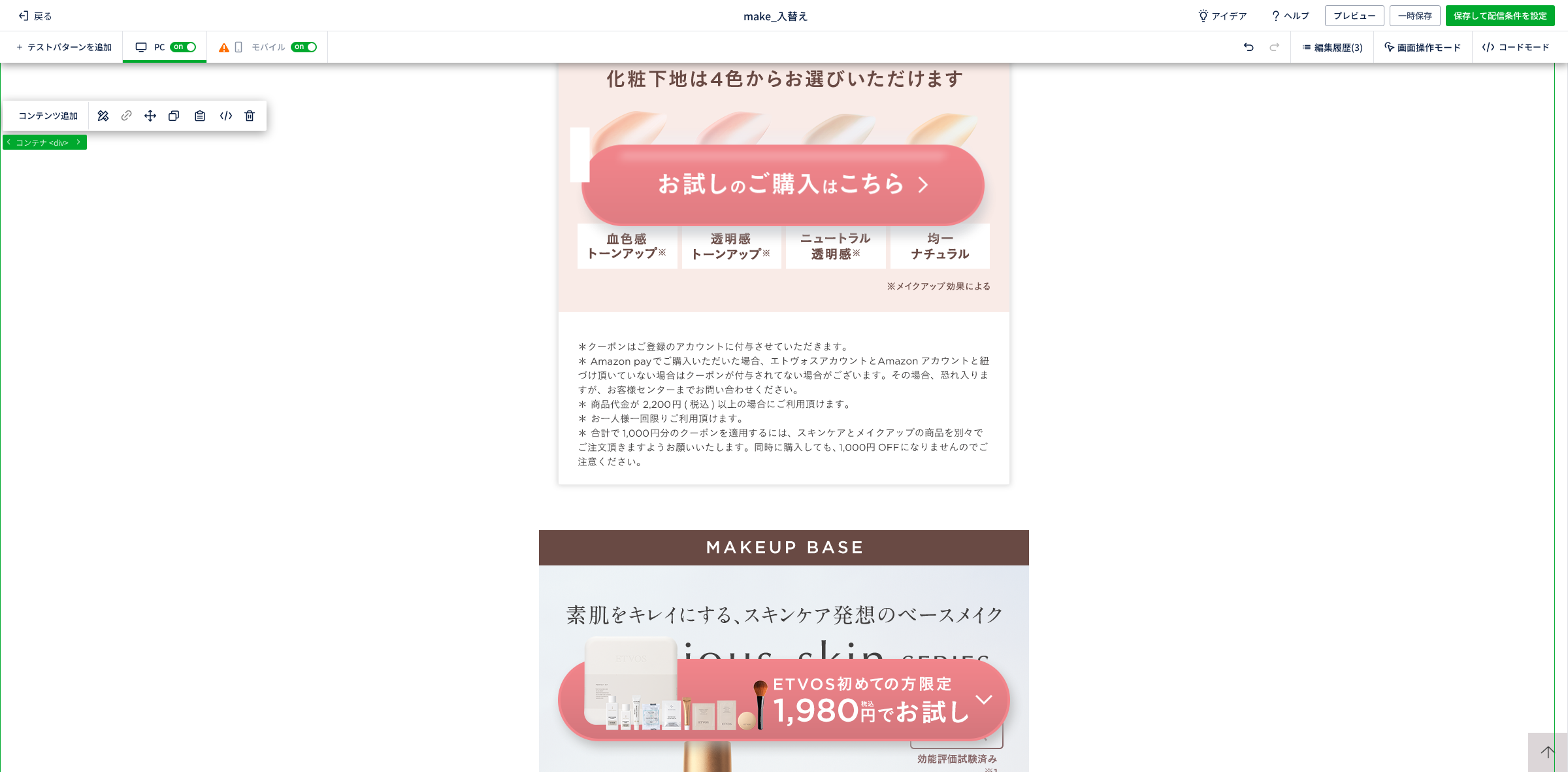
click at [254, 49] on div "有効な編集箇所が確認されません モバイル off on" at bounding box center [268, 47] width 121 height 32
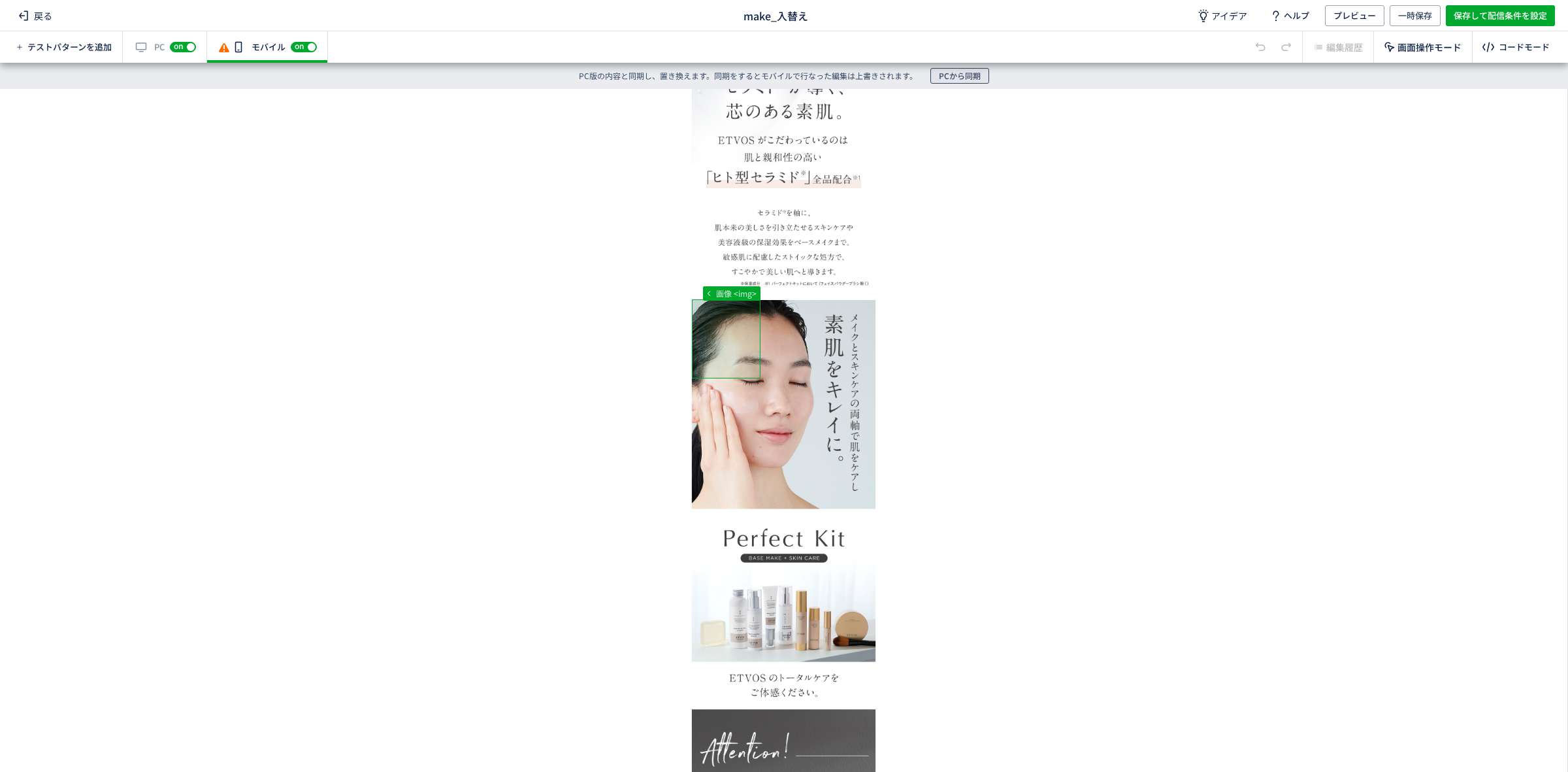
click at [952, 79] on span "PCから同期" at bounding box center [959, 76] width 42 height 15
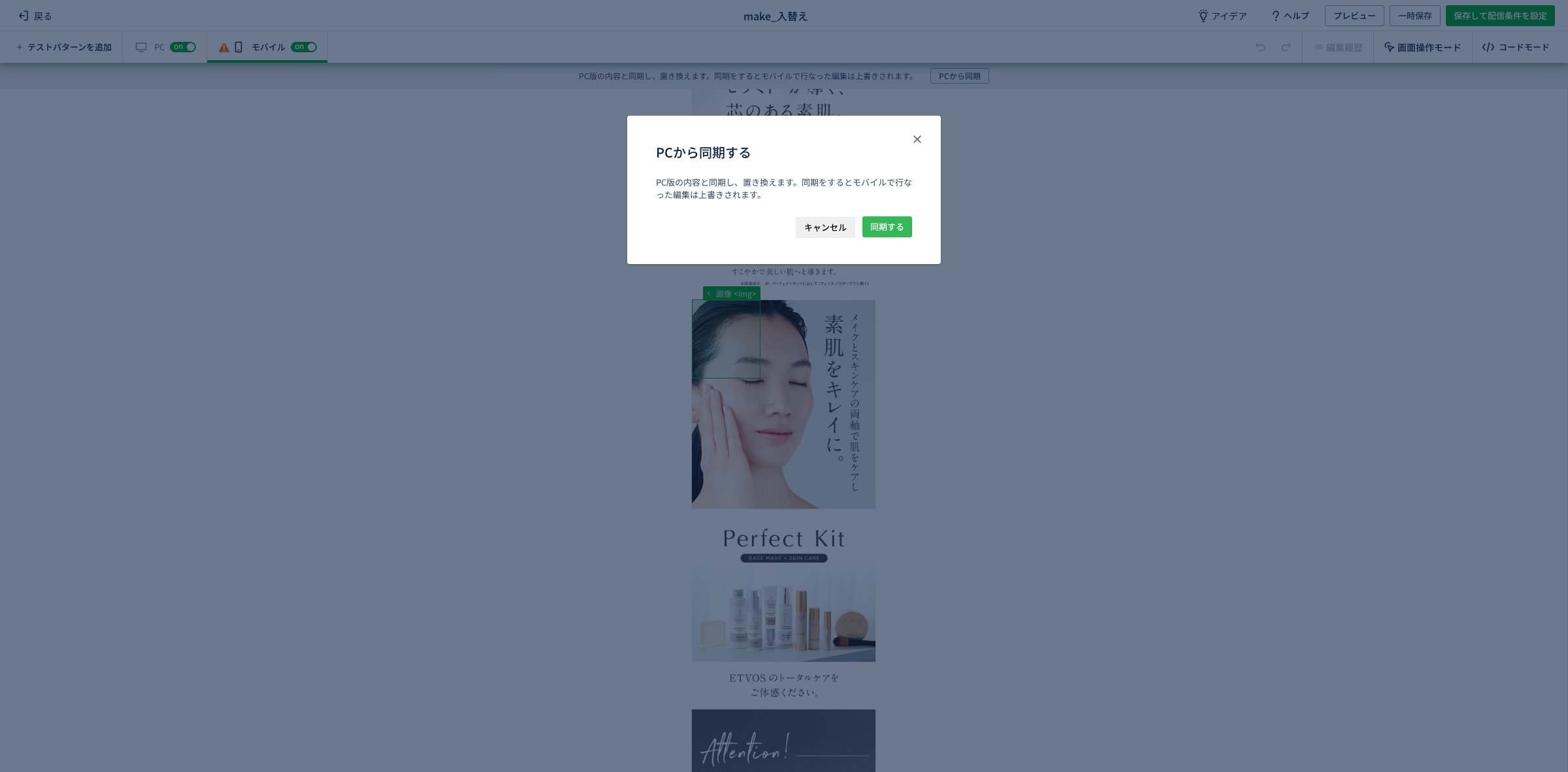
click at [900, 228] on span "同期する" at bounding box center [888, 226] width 34 height 21
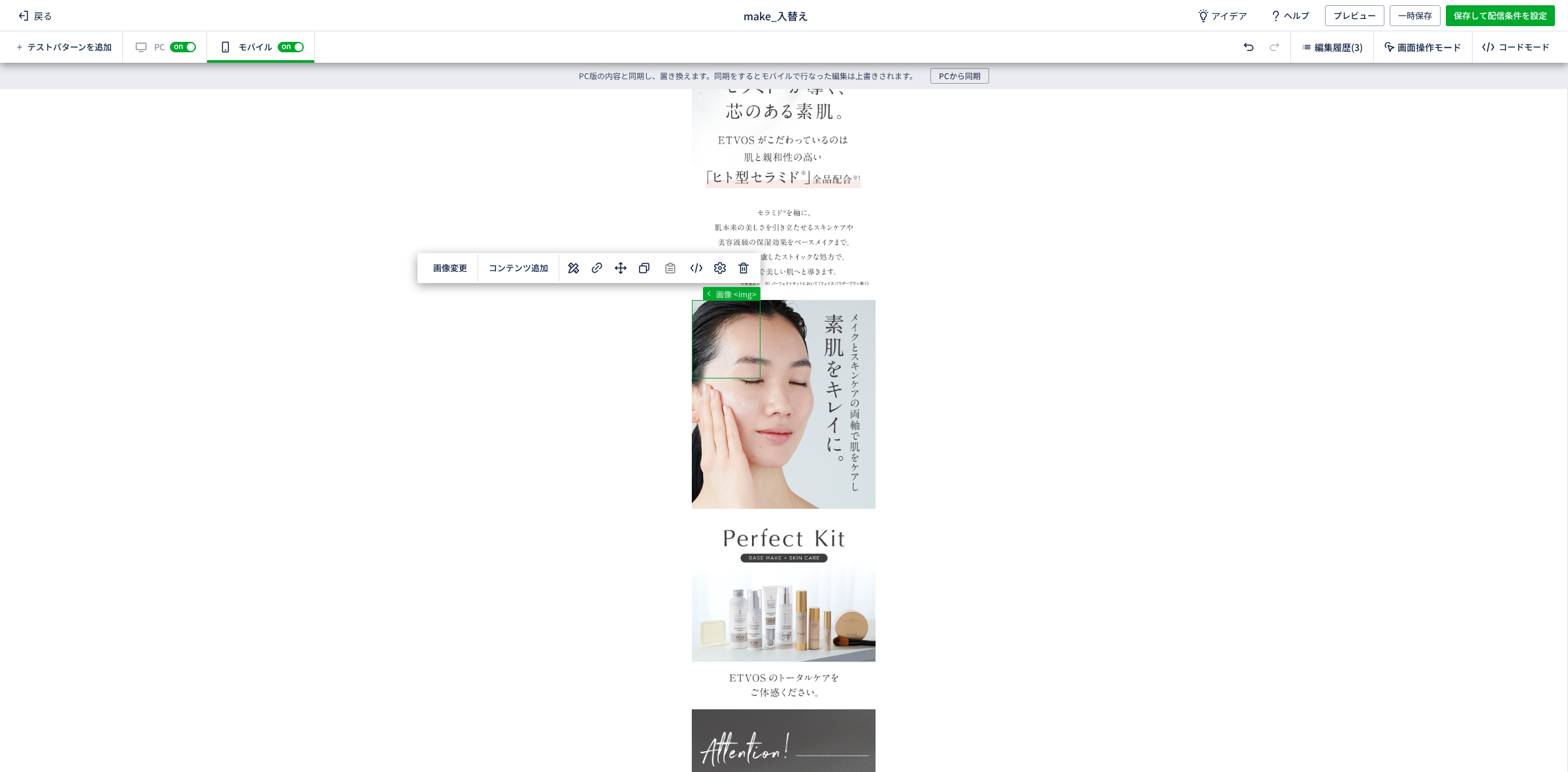
click at [1477, 15] on span "保存して配信条件を設定" at bounding box center [1500, 15] width 93 height 21
